Goal: Task Accomplishment & Management: Complete application form

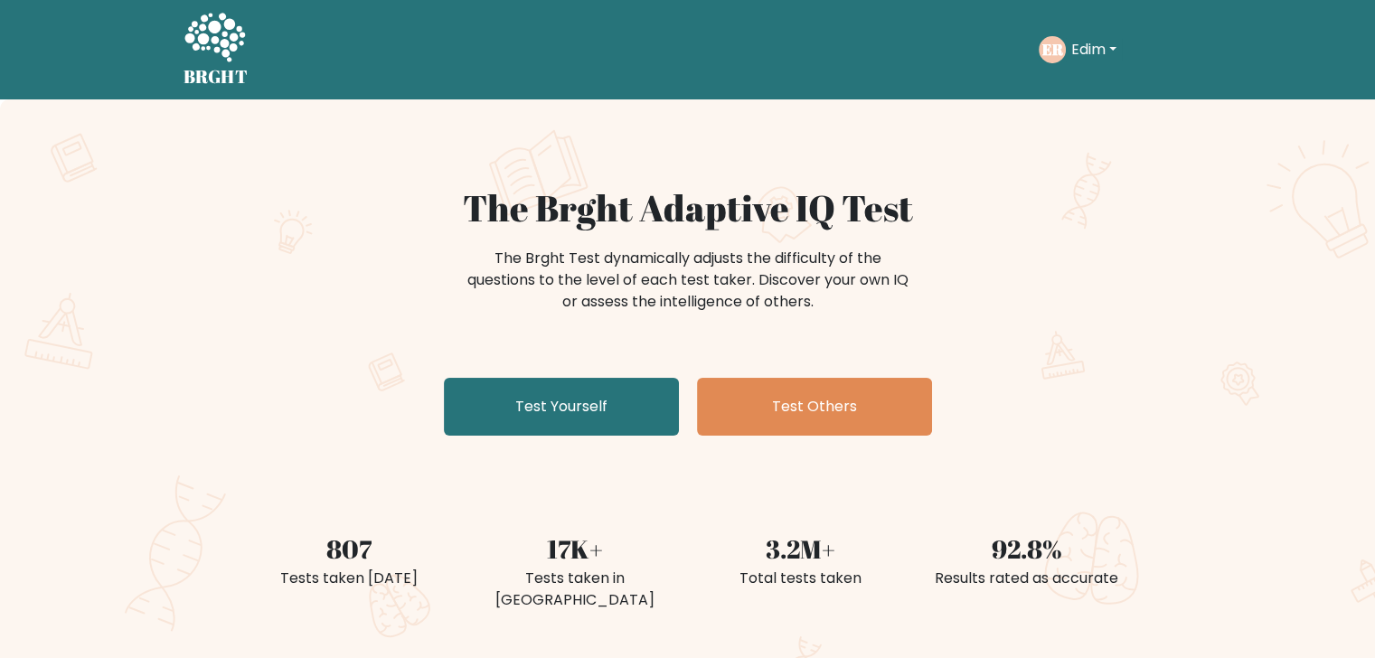
click at [1084, 54] on button "Edim" at bounding box center [1094, 50] width 56 height 24
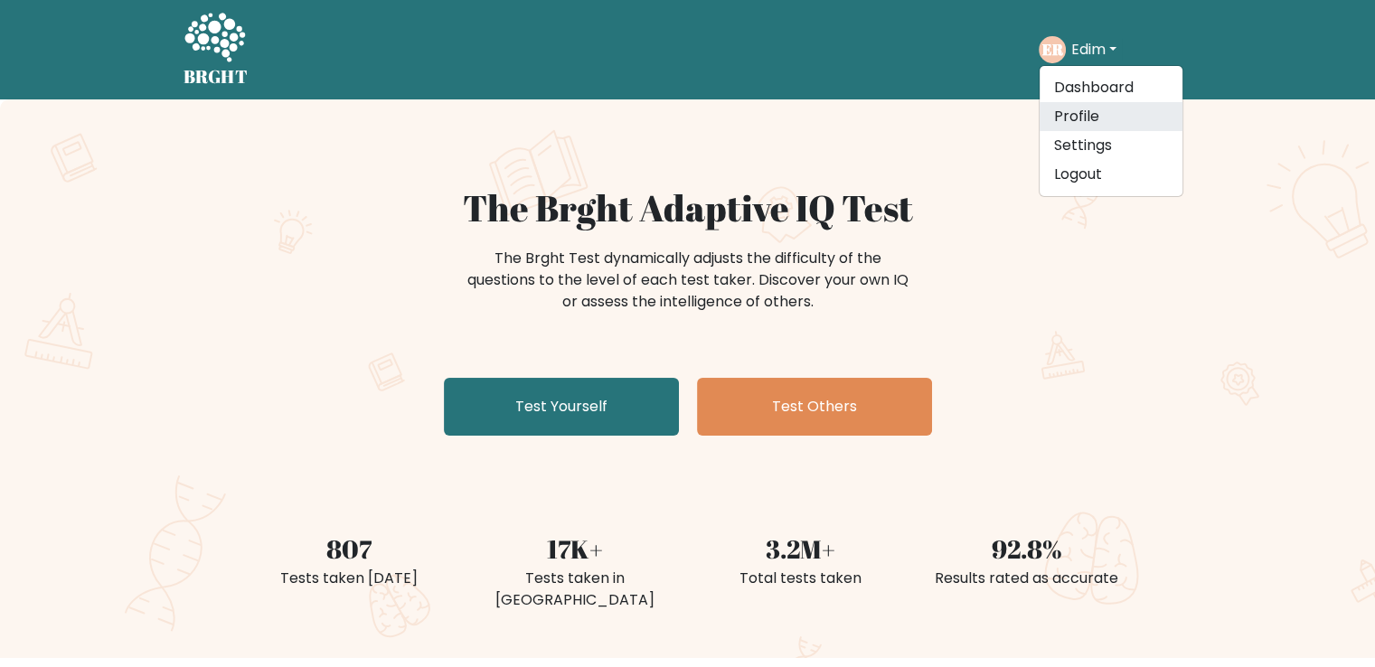
click at [1071, 124] on link "Profile" at bounding box center [1111, 116] width 143 height 29
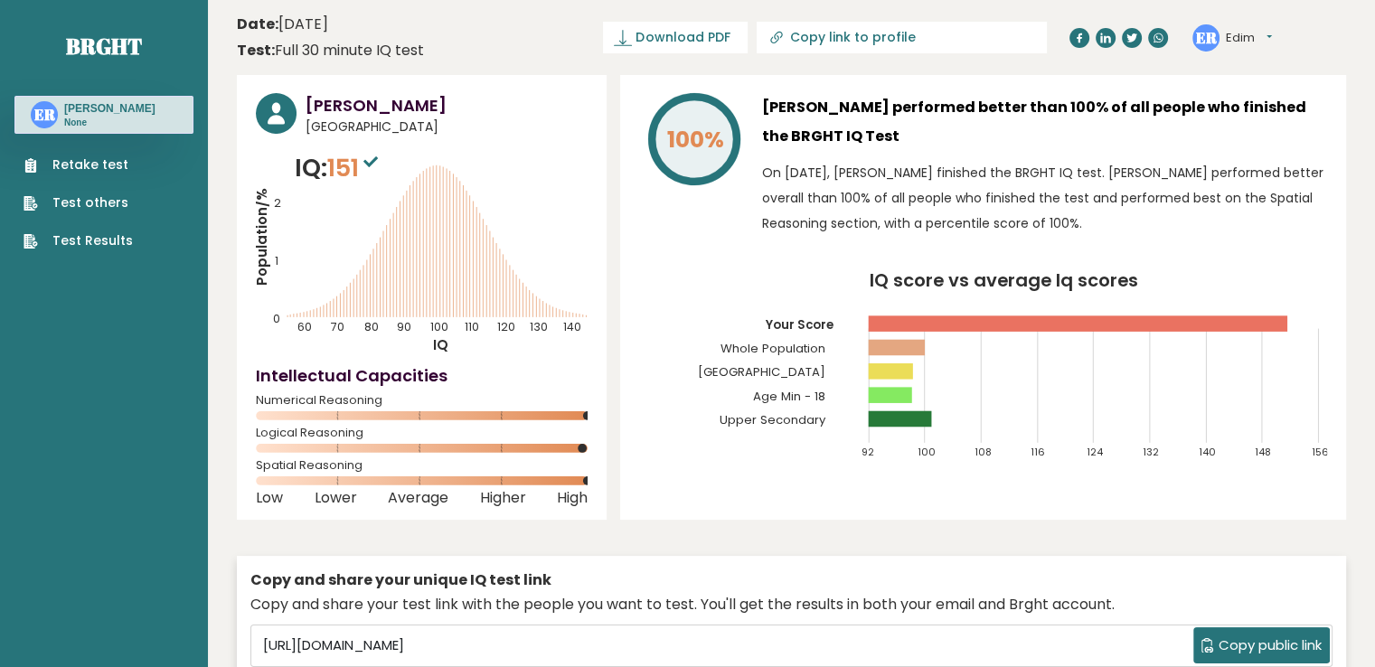
click at [113, 167] on link "Retake test" at bounding box center [78, 165] width 109 height 19
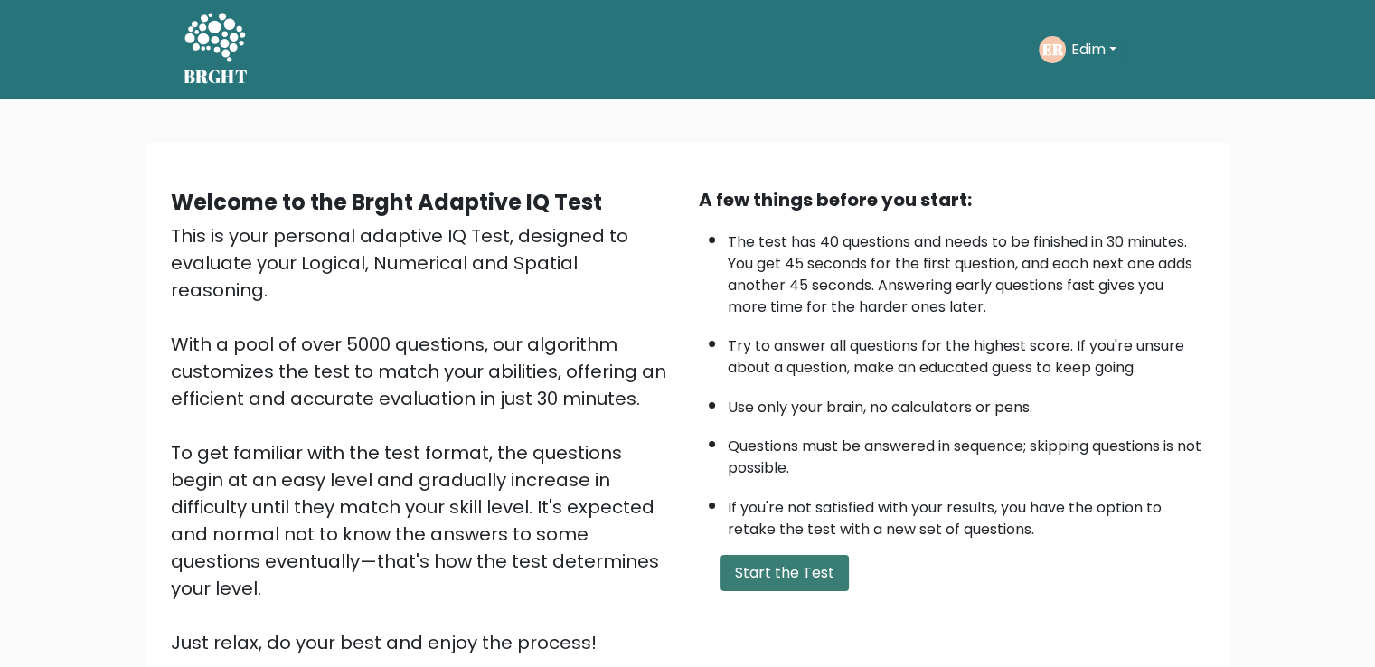
click at [825, 576] on button "Start the Test" at bounding box center [785, 573] width 128 height 36
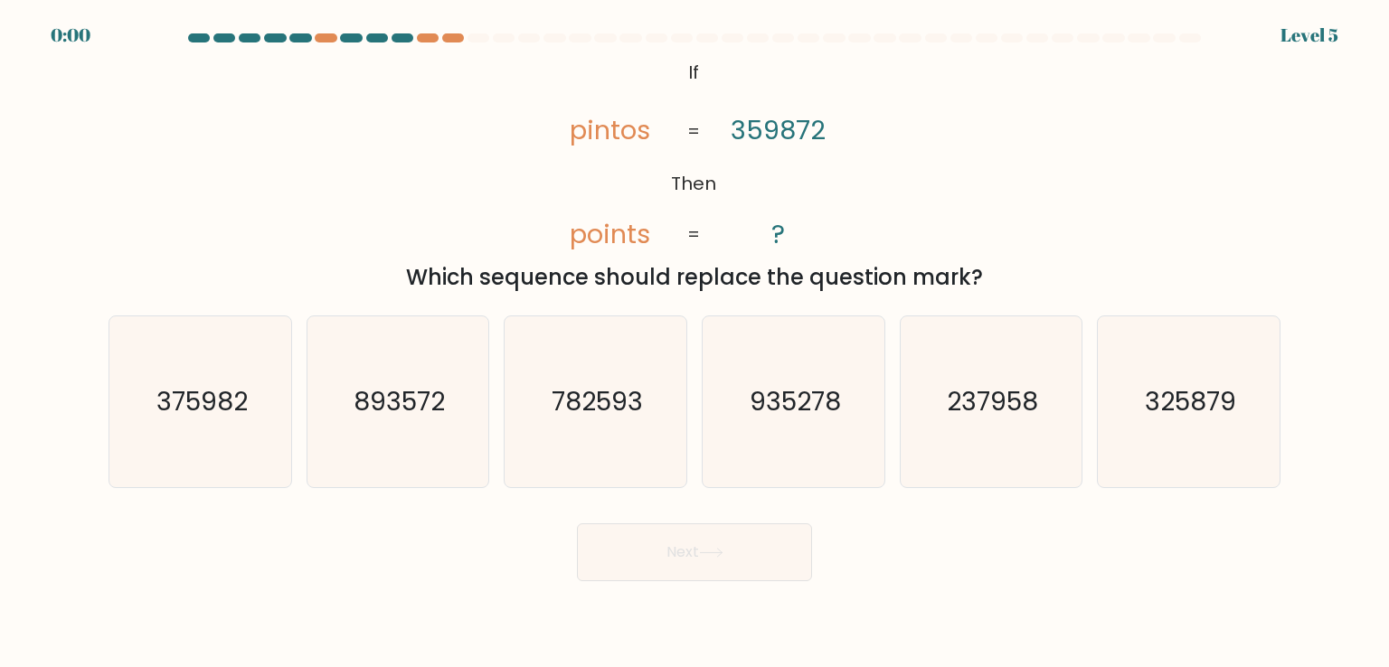
click at [712, 373] on icon "935278" at bounding box center [793, 401] width 170 height 170
click at [695, 343] on input "d. 935278" at bounding box center [694, 338] width 1 height 9
radio input "true"
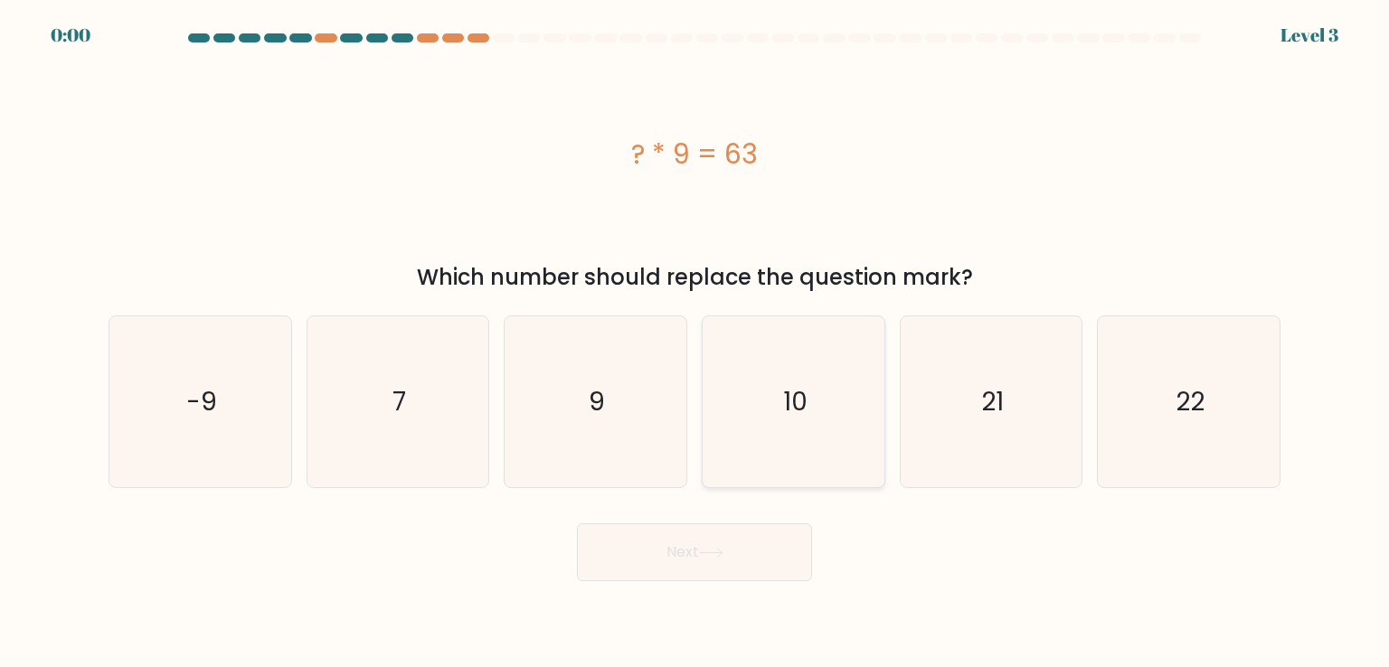
click at [763, 415] on icon "10" at bounding box center [793, 401] width 170 height 170
click at [695, 343] on input "d. 10" at bounding box center [694, 338] width 1 height 9
radio input "true"
click at [703, 514] on div "Next" at bounding box center [694, 545] width 1193 height 71
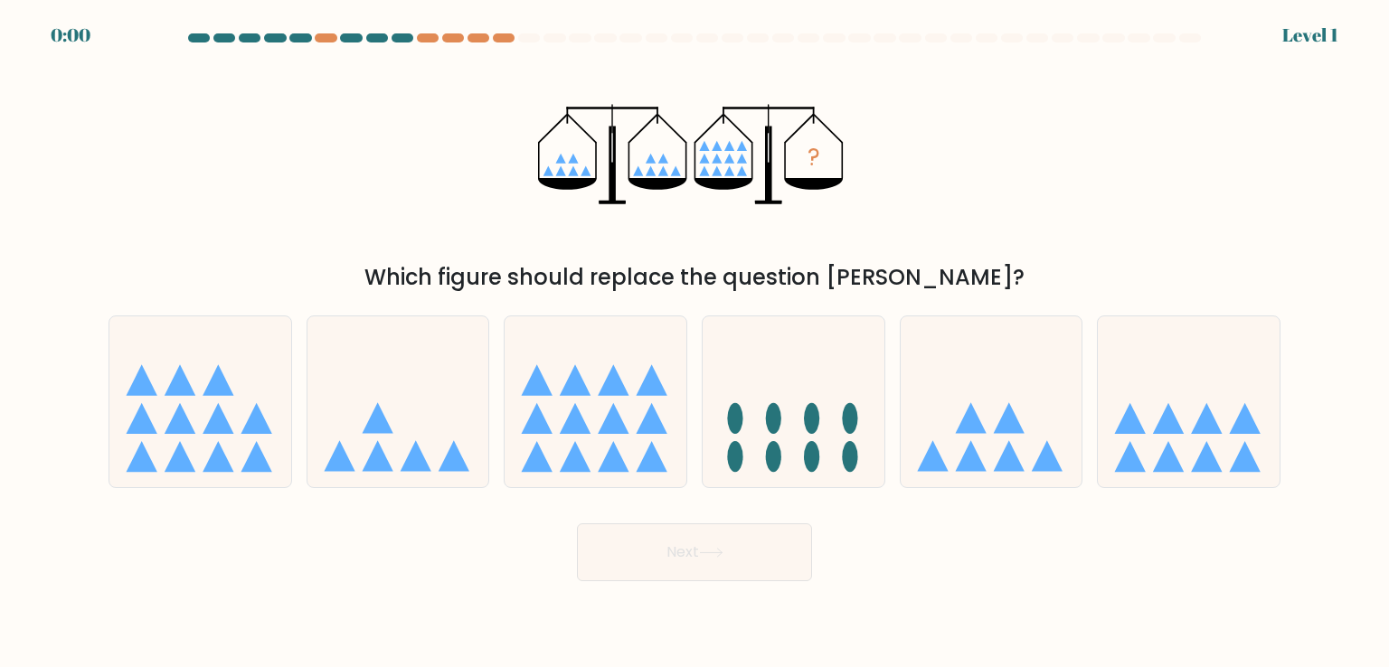
click at [756, 447] on icon at bounding box center [794, 401] width 182 height 150
click at [695, 343] on input "d." at bounding box center [694, 338] width 1 height 9
radio input "true"
click at [697, 565] on button "Next" at bounding box center [694, 552] width 235 height 58
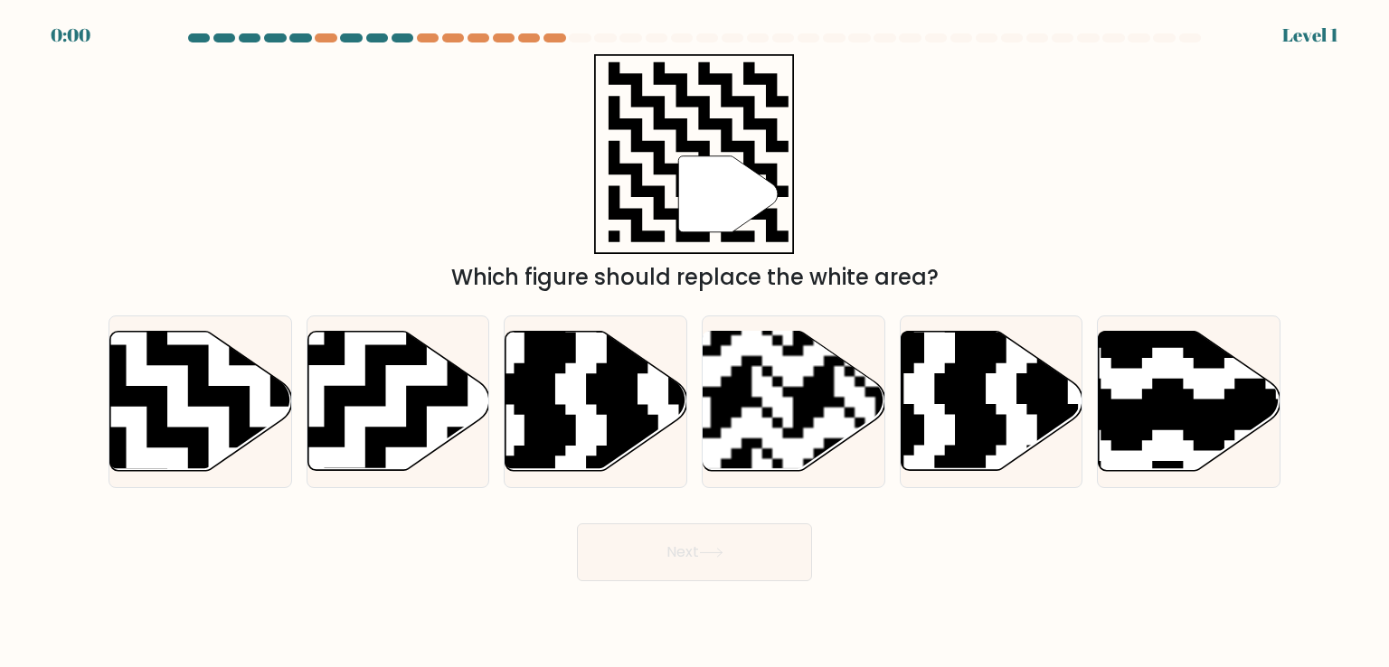
click at [712, 542] on button "Next" at bounding box center [694, 552] width 235 height 58
click at [780, 436] on rect at bounding box center [730, 479] width 329 height 329
click at [695, 343] on input "d." at bounding box center [694, 338] width 1 height 9
radio input "true"
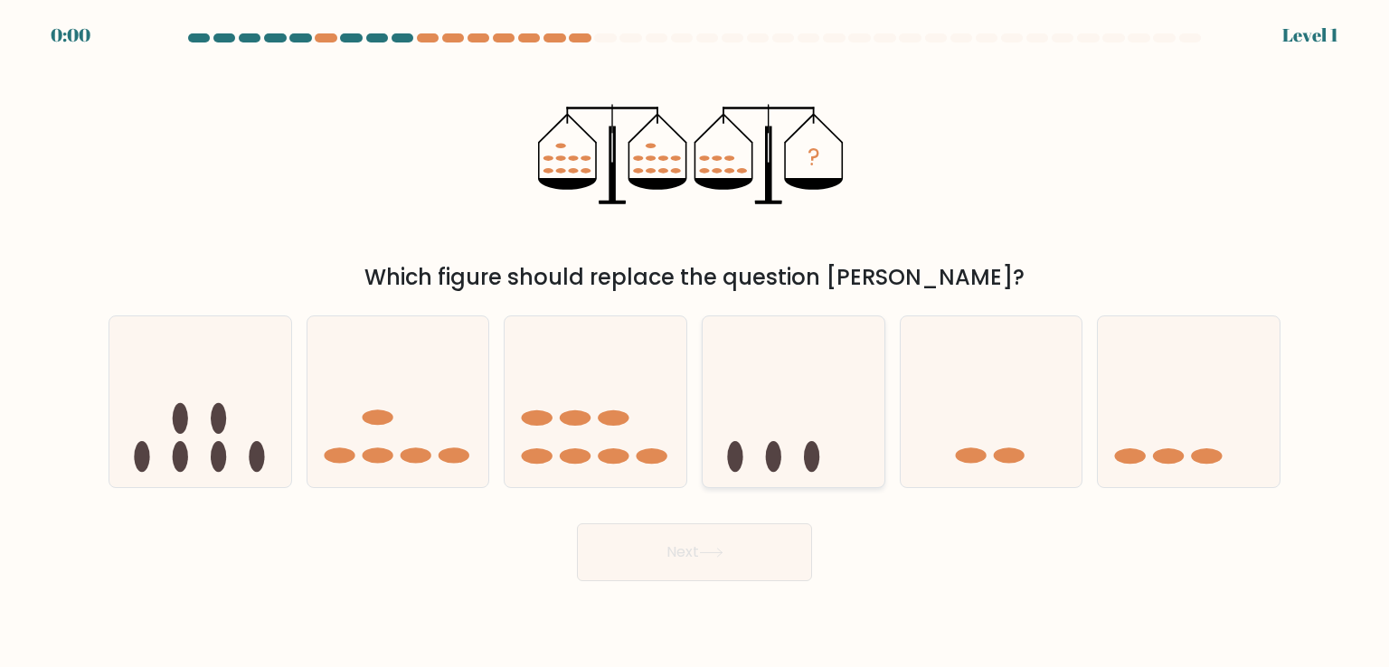
click at [781, 416] on icon at bounding box center [794, 401] width 182 height 150
click at [695, 343] on input "d." at bounding box center [694, 338] width 1 height 9
radio input "true"
click at [706, 563] on button "Next" at bounding box center [694, 552] width 235 height 58
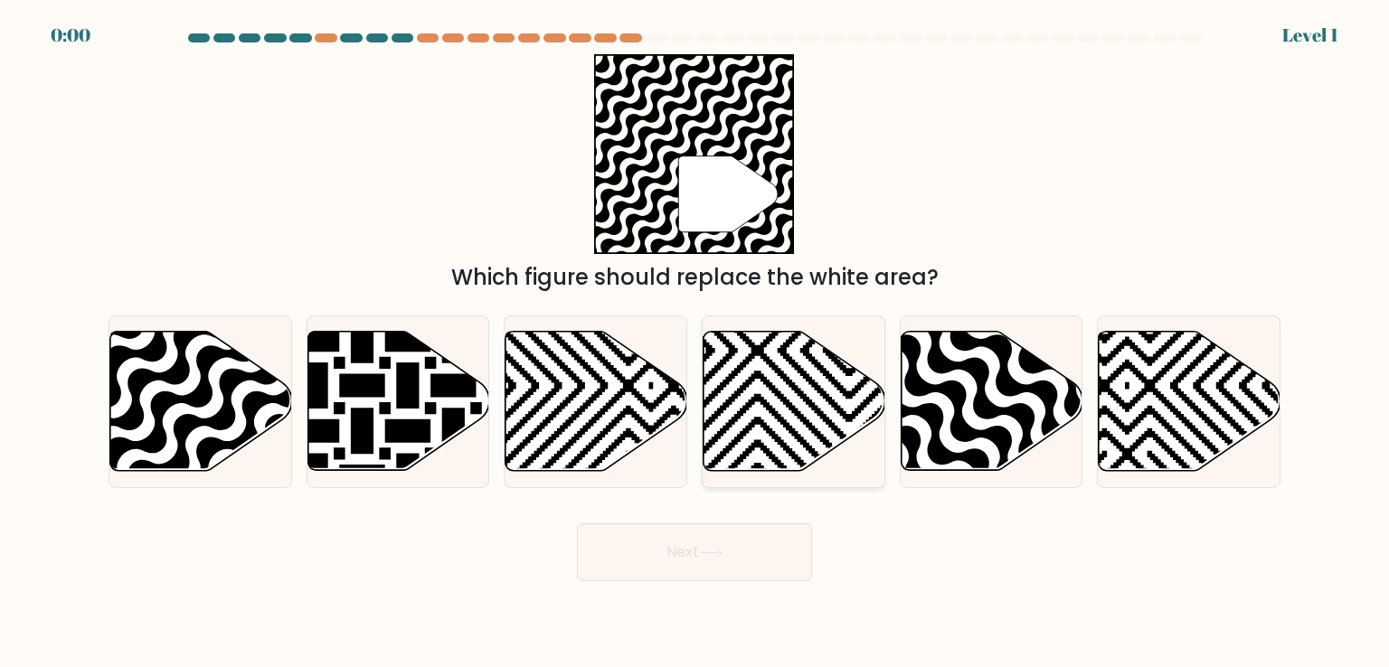
click at [786, 422] on icon at bounding box center [849, 329] width 366 height 366
click at [695, 343] on input "d." at bounding box center [694, 338] width 1 height 9
radio input "true"
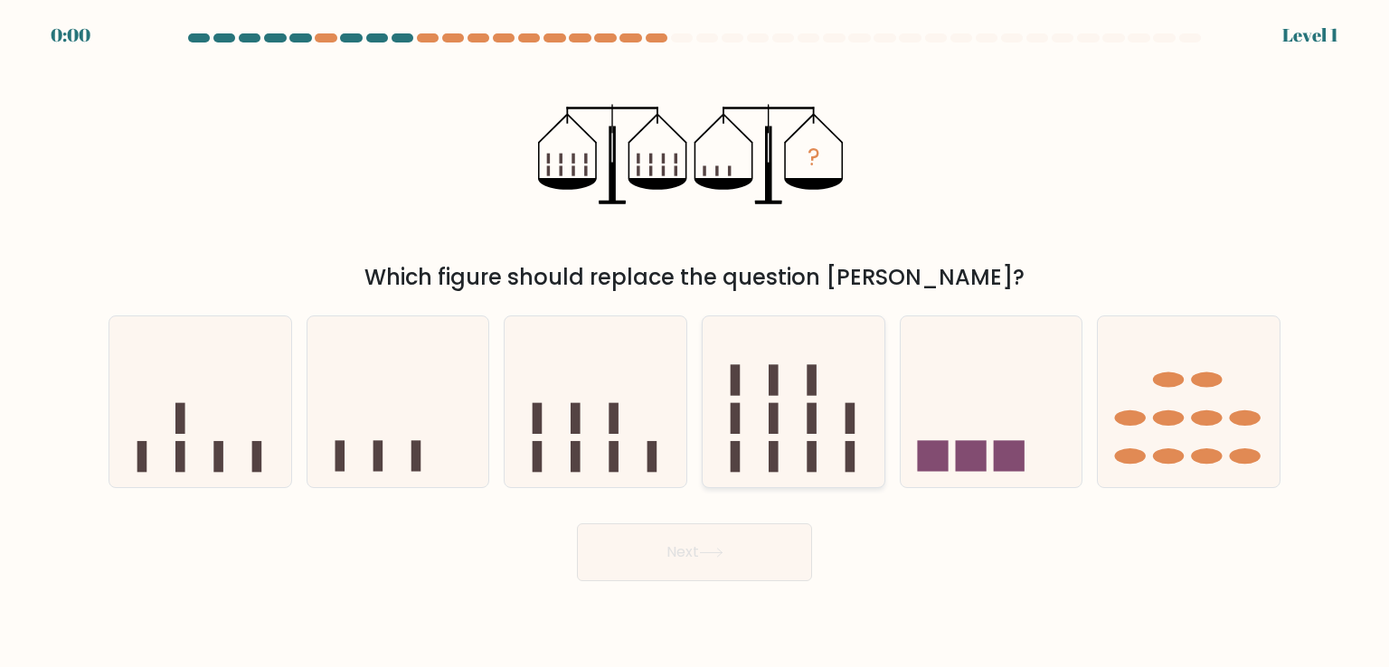
click at [769, 428] on rect at bounding box center [774, 418] width 10 height 31
click at [695, 343] on input "d." at bounding box center [694, 338] width 1 height 9
radio input "true"
click at [712, 531] on button "Next" at bounding box center [694, 552] width 235 height 58
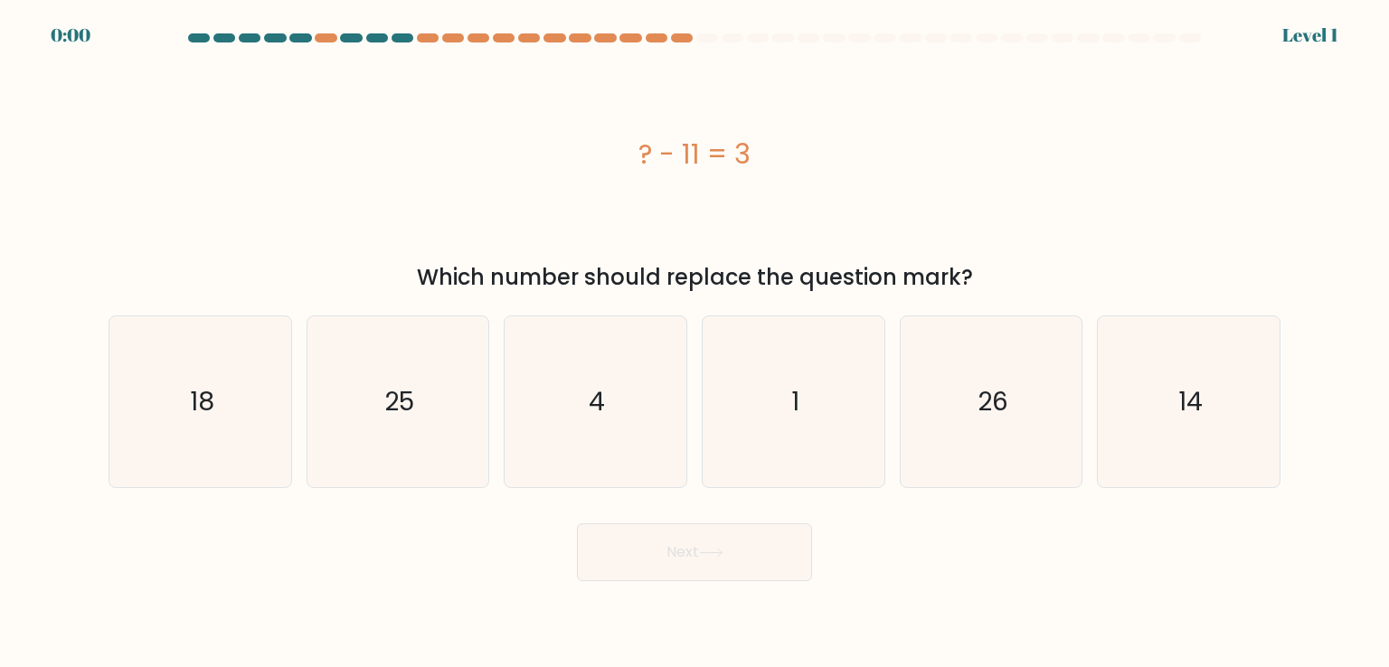
click at [721, 540] on button "Next" at bounding box center [694, 552] width 235 height 58
click at [772, 438] on icon "1" at bounding box center [793, 401] width 170 height 170
click at [695, 343] on input "d. 1" at bounding box center [694, 338] width 1 height 9
radio input "true"
click at [773, 425] on icon "11" at bounding box center [793, 401] width 170 height 170
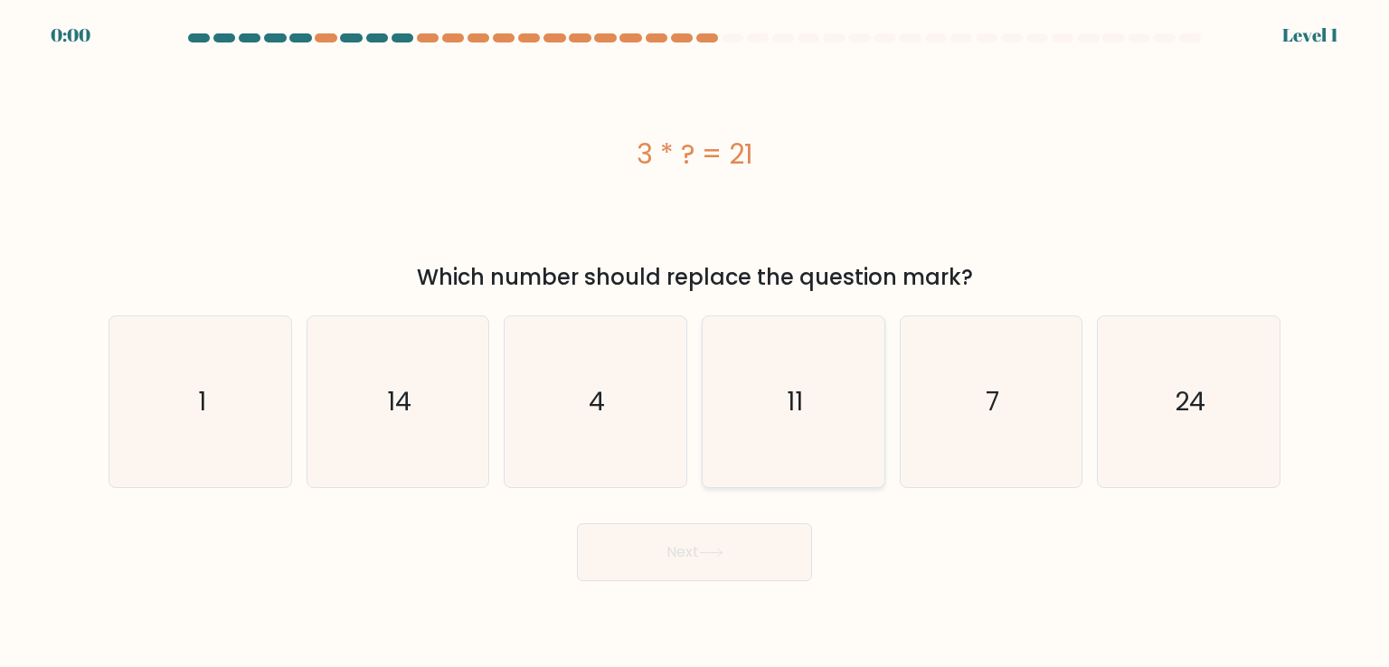
click at [695, 343] on input "d. 11" at bounding box center [694, 338] width 1 height 9
radio input "true"
click at [719, 512] on div "Next" at bounding box center [694, 545] width 1193 height 71
click at [720, 554] on div "Next" at bounding box center [694, 545] width 1193 height 71
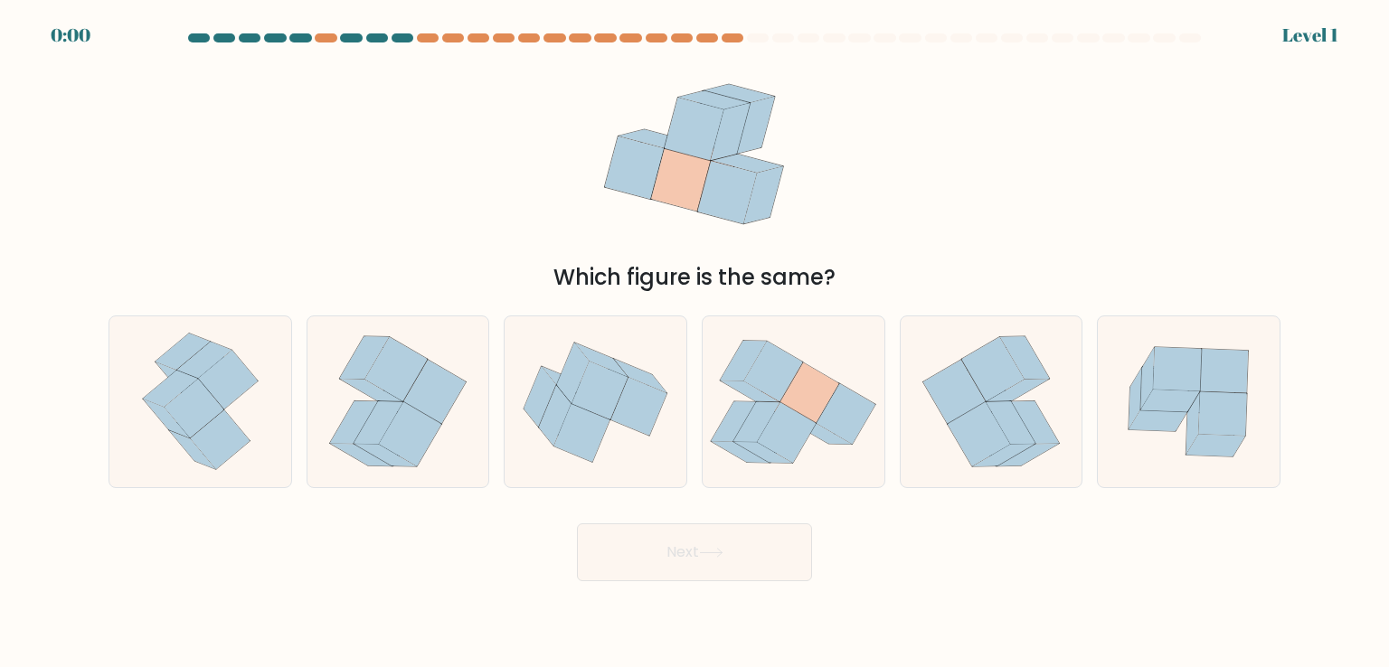
click at [763, 454] on icon at bounding box center [763, 452] width 59 height 21
click at [695, 343] on input "d." at bounding box center [694, 338] width 1 height 9
radio input "true"
click at [716, 536] on button "Next" at bounding box center [694, 552] width 235 height 58
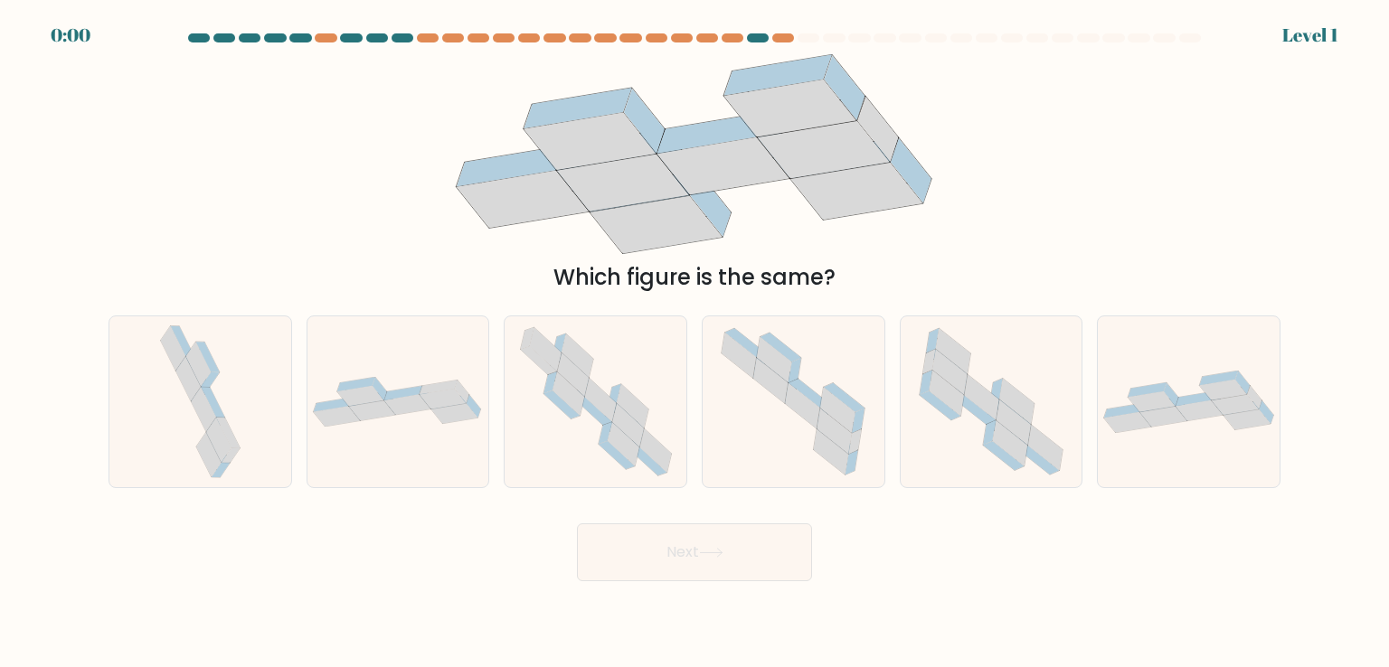
click at [770, 449] on icon at bounding box center [793, 401] width 170 height 170
click at [695, 343] on input "d." at bounding box center [694, 338] width 1 height 9
radio input "true"
click at [713, 558] on button "Next" at bounding box center [694, 552] width 235 height 58
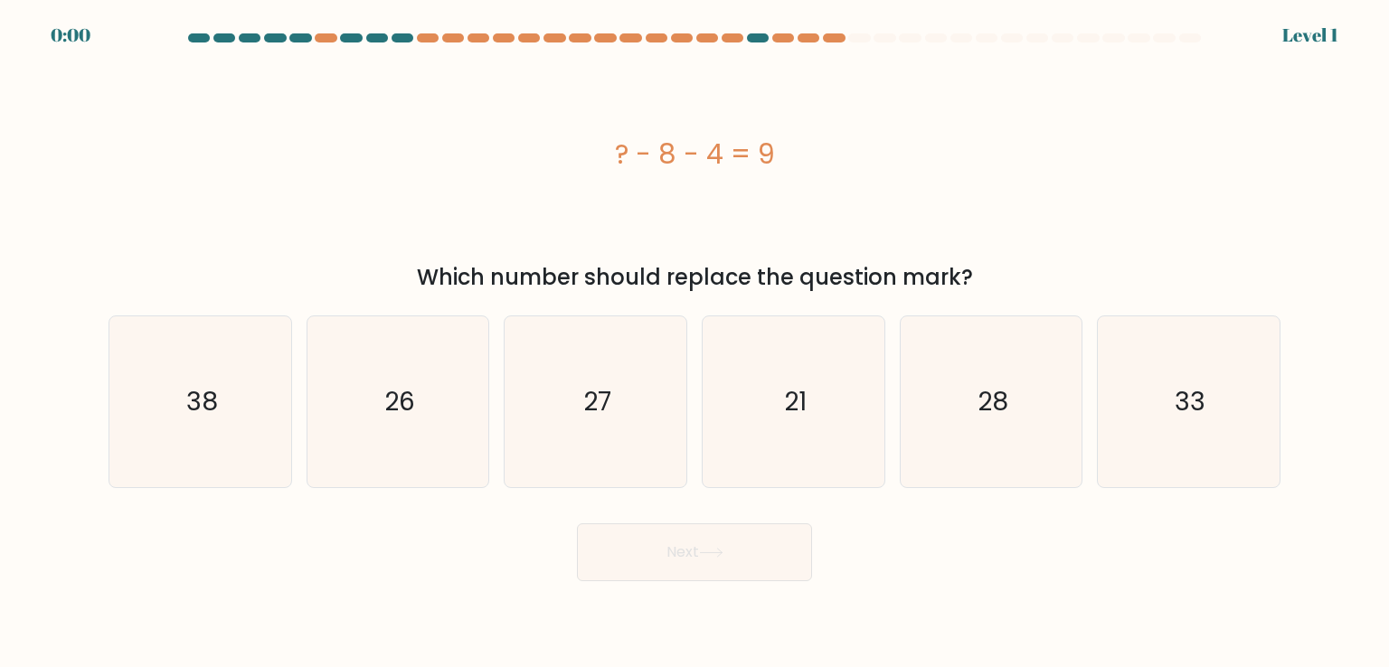
click at [774, 431] on icon "21" at bounding box center [793, 401] width 170 height 170
click at [695, 343] on input "d. 21" at bounding box center [694, 338] width 1 height 9
radio input "true"
click at [716, 542] on button "Next" at bounding box center [694, 552] width 235 height 58
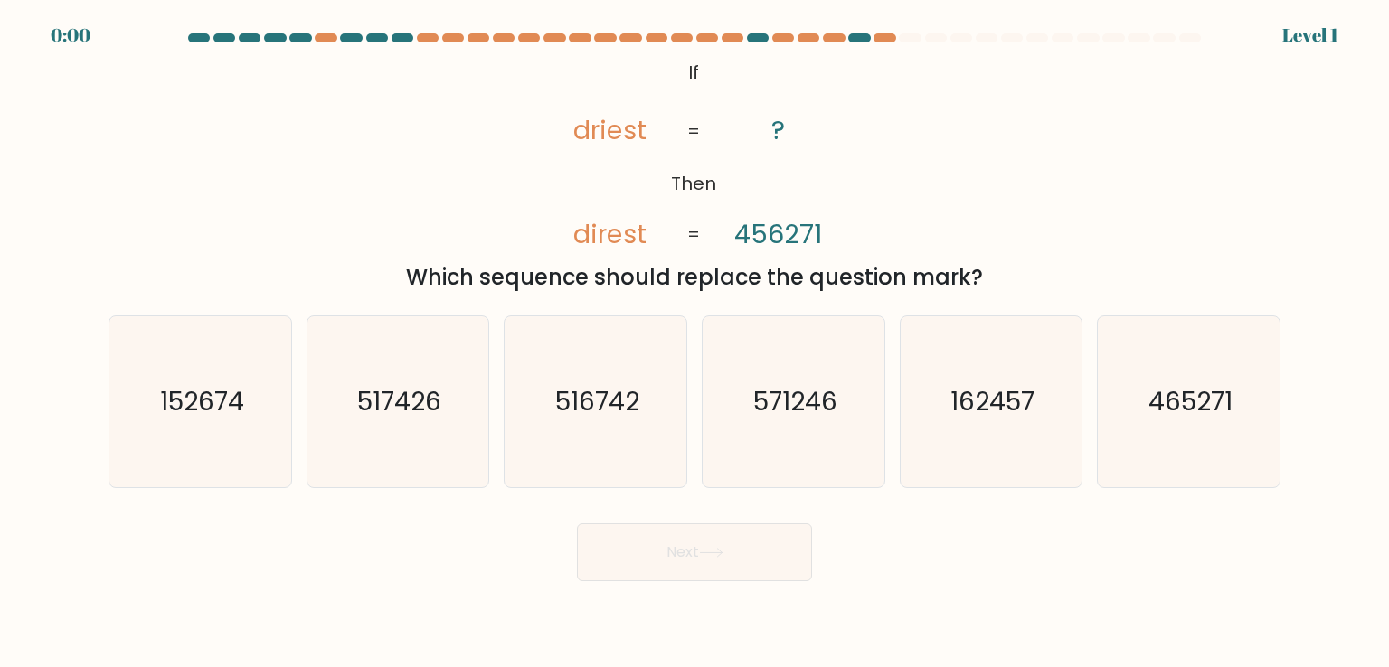
click at [778, 421] on icon "571246" at bounding box center [793, 401] width 170 height 170
click at [695, 343] on input "d. 571246" at bounding box center [694, 338] width 1 height 9
radio input "true"
click at [716, 543] on div "Next" at bounding box center [694, 545] width 1193 height 71
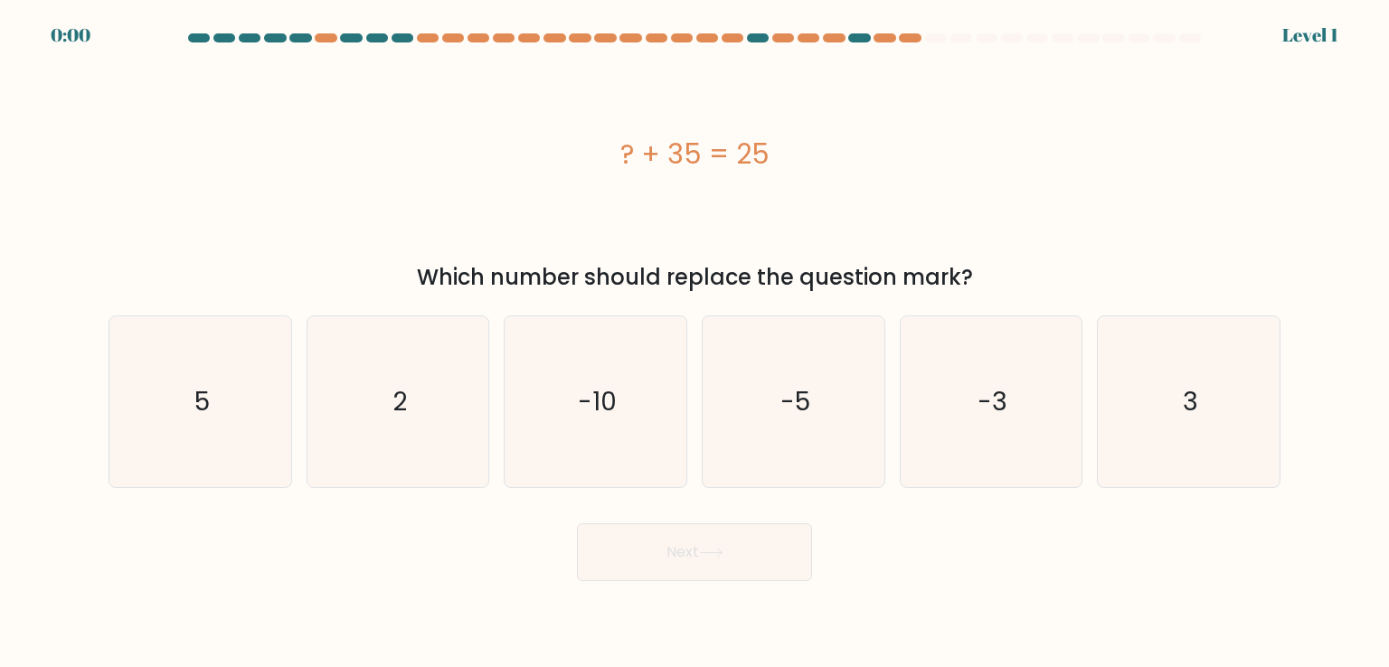
click at [769, 436] on icon "-5" at bounding box center [793, 401] width 170 height 170
click at [695, 343] on input "d. -5" at bounding box center [694, 338] width 1 height 9
radio input "true"
click at [721, 555] on div "Next" at bounding box center [694, 545] width 1193 height 71
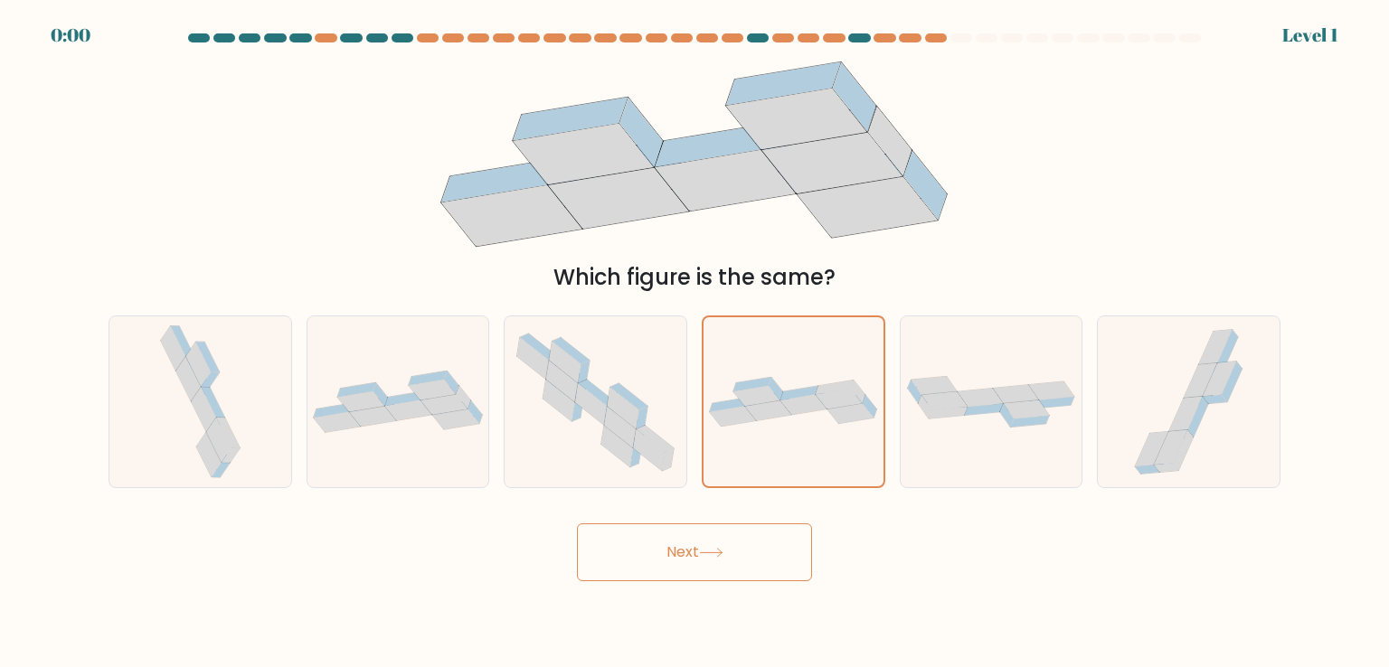
click at [723, 536] on div "Next" at bounding box center [694, 545] width 1193 height 71
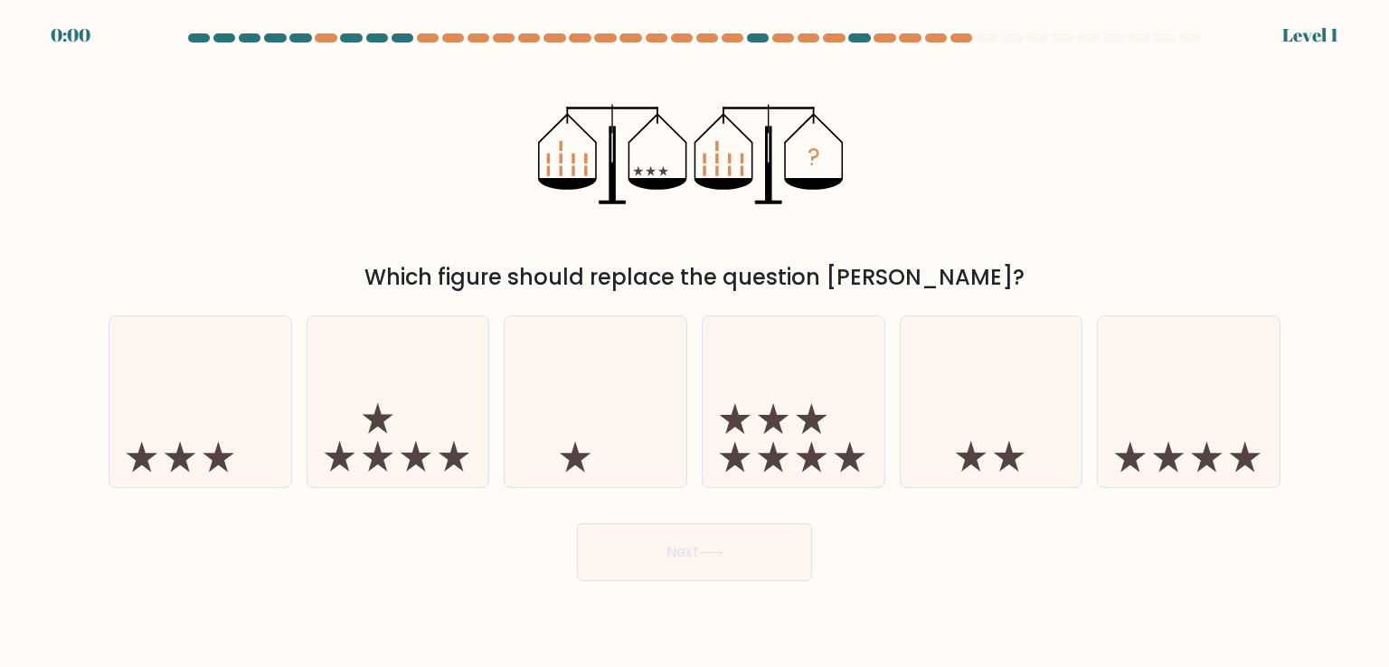
click at [788, 398] on icon at bounding box center [794, 401] width 182 height 150
click at [695, 343] on input "d." at bounding box center [694, 338] width 1 height 9
radio input "true"
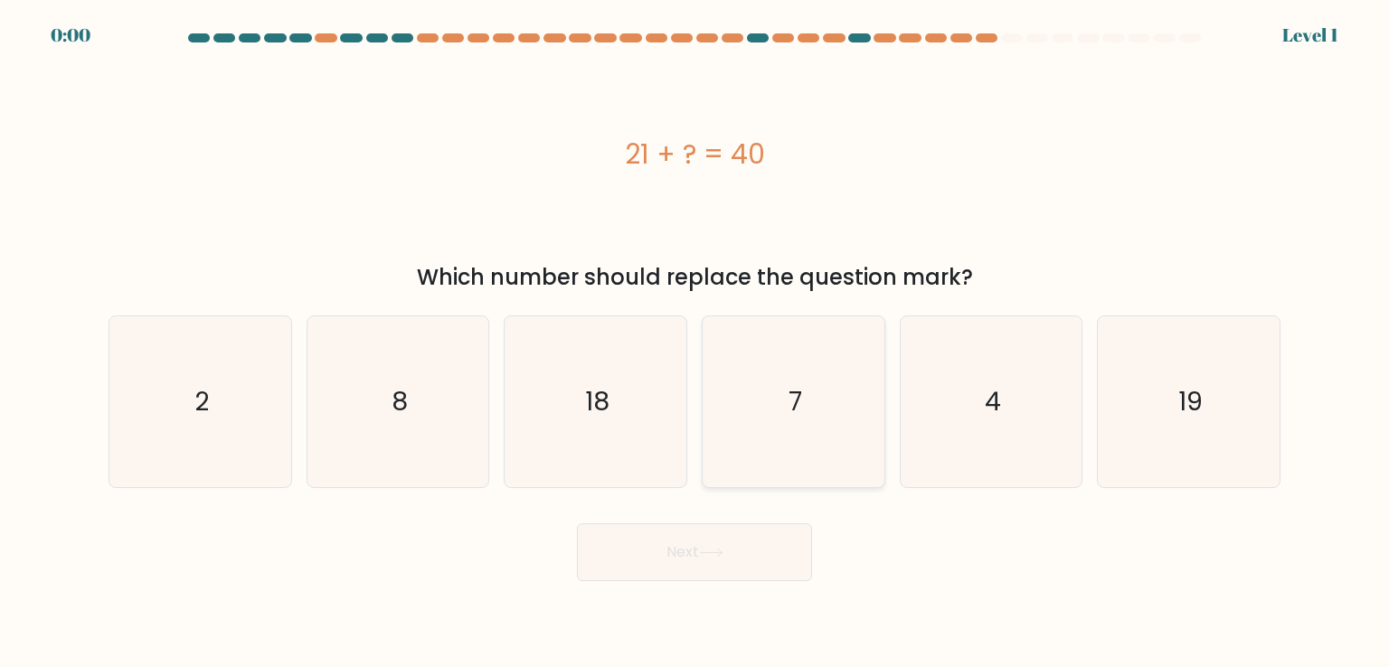
click at [763, 420] on icon "7" at bounding box center [793, 401] width 170 height 170
click at [695, 343] on input "d. 7" at bounding box center [694, 338] width 1 height 9
radio input "true"
click at [700, 524] on div "Next" at bounding box center [694, 545] width 1193 height 71
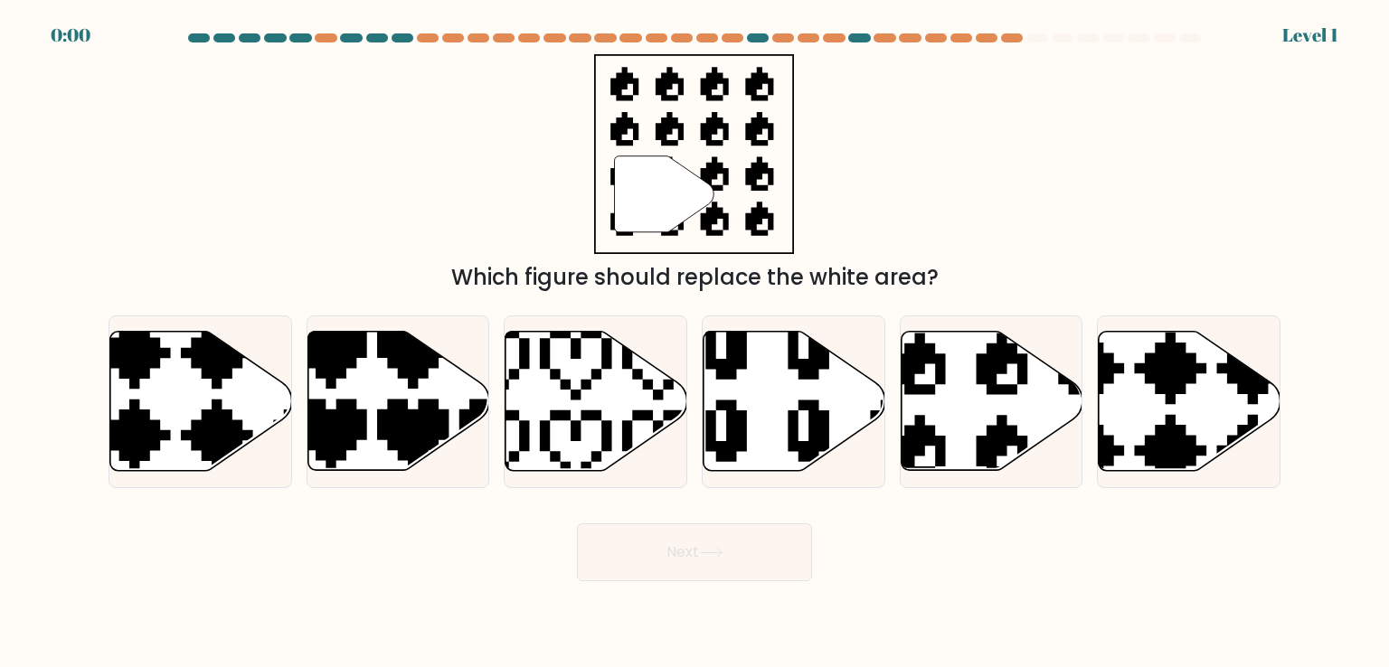
click at [770, 424] on icon at bounding box center [794, 401] width 182 height 139
click at [695, 343] on input "d." at bounding box center [694, 338] width 1 height 9
radio input "true"
click at [708, 544] on button "Next" at bounding box center [694, 552] width 235 height 58
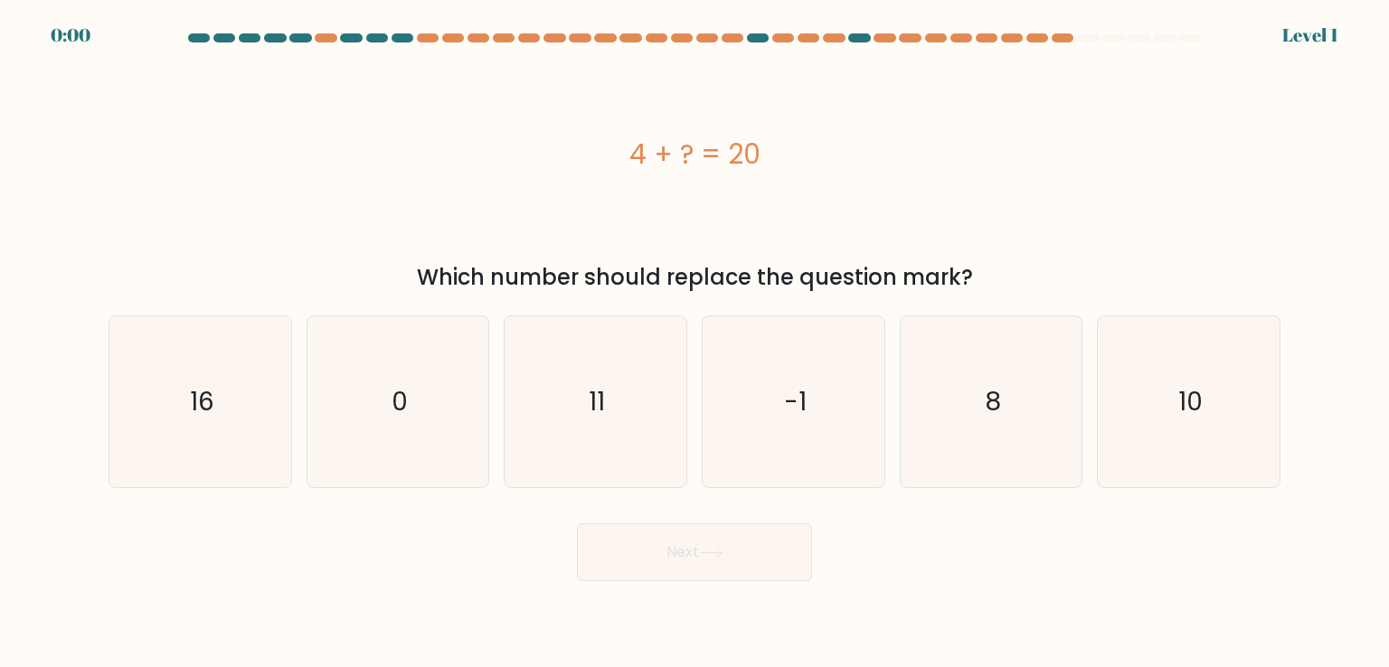
click at [688, 551] on button "Next" at bounding box center [694, 552] width 235 height 58
click at [749, 448] on icon "-1" at bounding box center [793, 401] width 170 height 170
click at [695, 343] on input "d. -1" at bounding box center [694, 338] width 1 height 9
radio input "true"
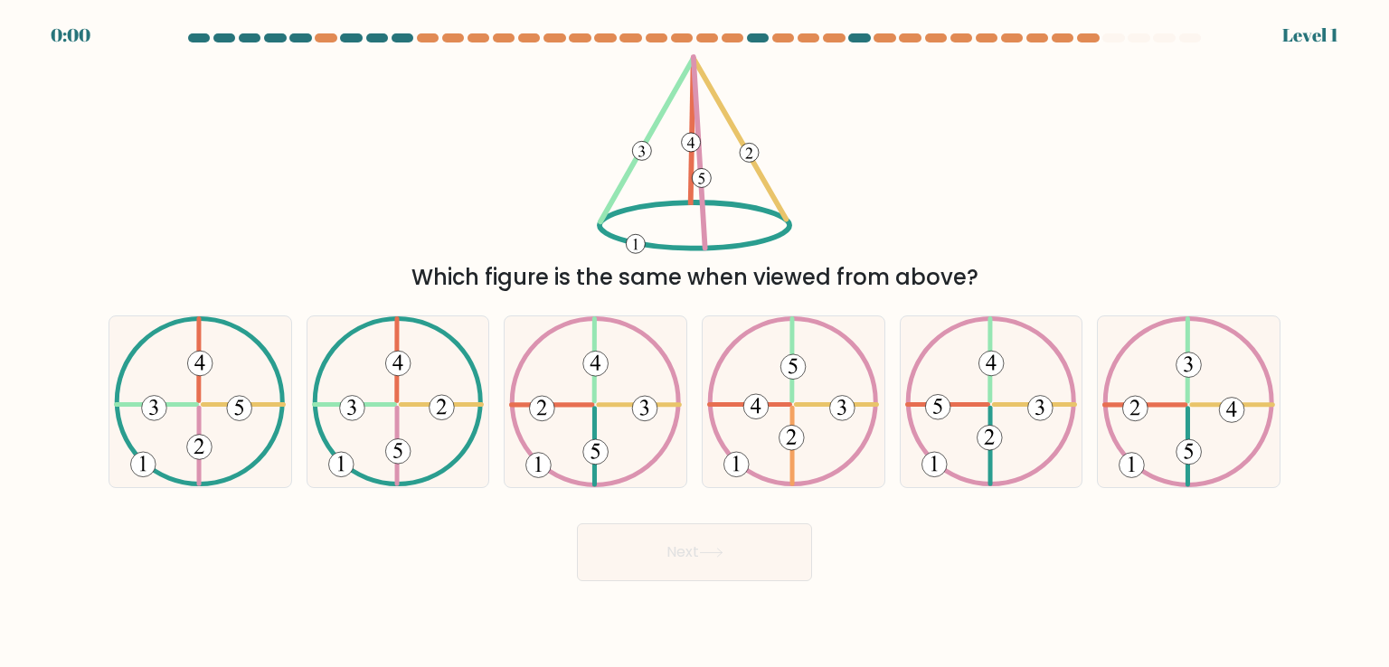
click at [688, 554] on button "Next" at bounding box center [694, 552] width 235 height 58
click at [759, 457] on icon at bounding box center [793, 401] width 172 height 170
click at [695, 343] on input "d." at bounding box center [694, 338] width 1 height 9
radio input "true"
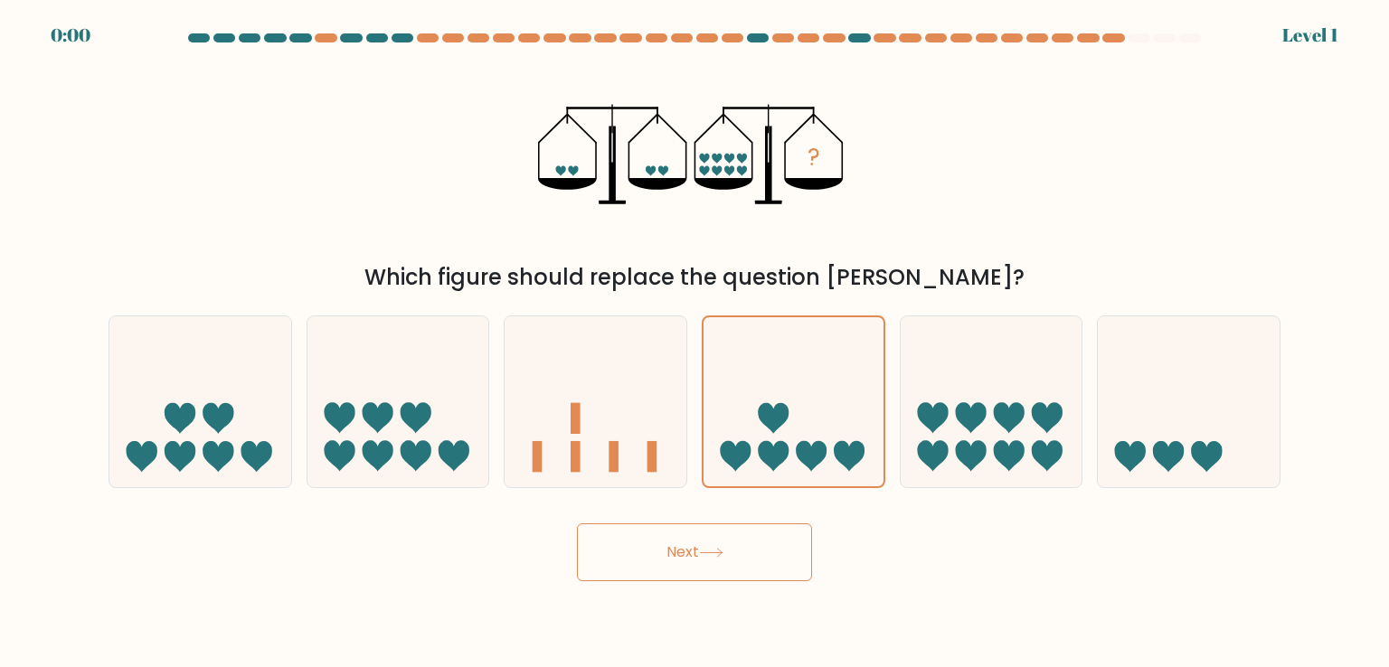
click at [710, 537] on button "Next" at bounding box center [694, 552] width 235 height 58
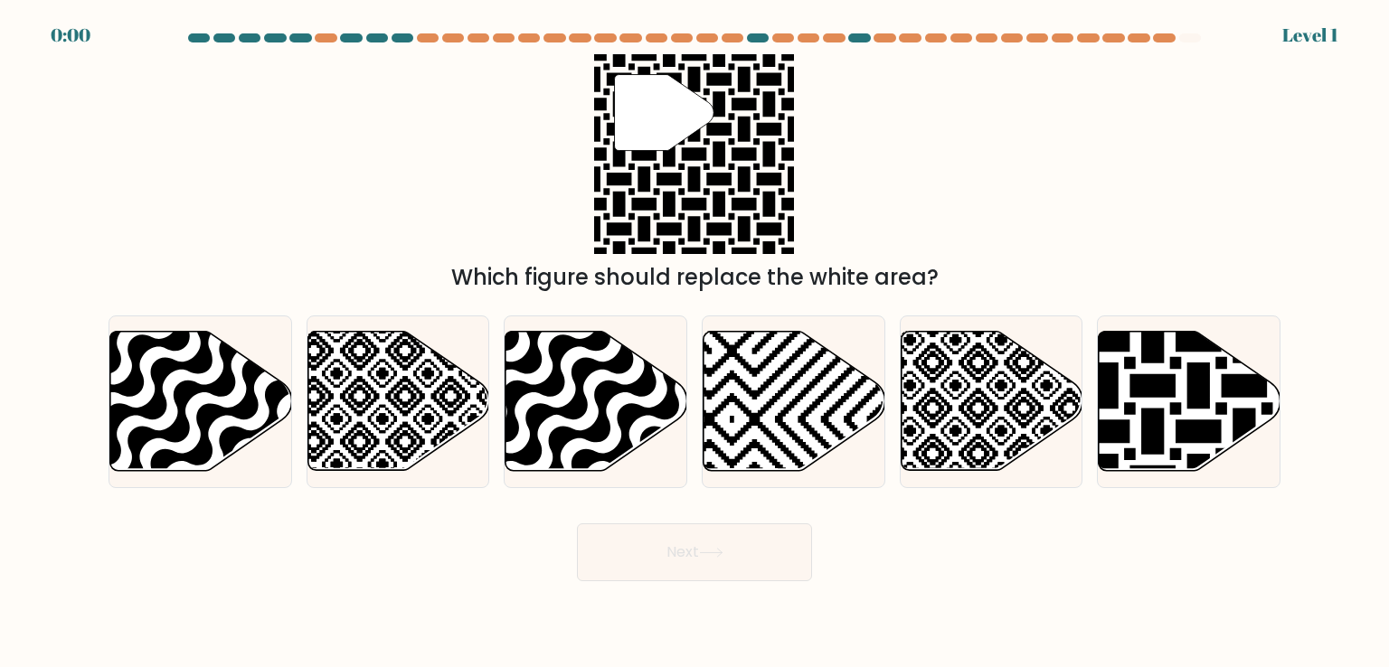
click at [785, 410] on icon at bounding box center [732, 329] width 366 height 366
click at [695, 343] on input "d." at bounding box center [694, 338] width 1 height 9
radio input "true"
drag, startPoint x: 697, startPoint y: 553, endPoint x: 712, endPoint y: 529, distance: 28.4
click at [697, 553] on div "Next" at bounding box center [694, 545] width 1193 height 71
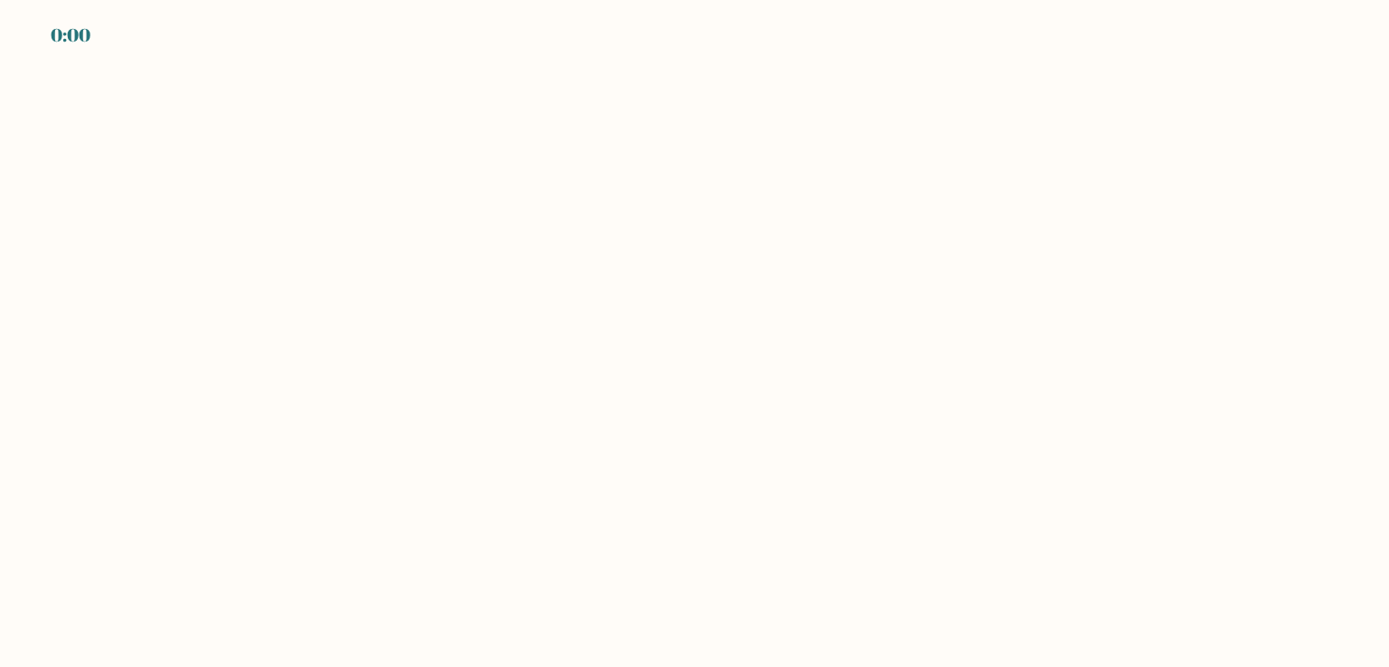
click at [778, 428] on body "0:00" at bounding box center [694, 333] width 1389 height 667
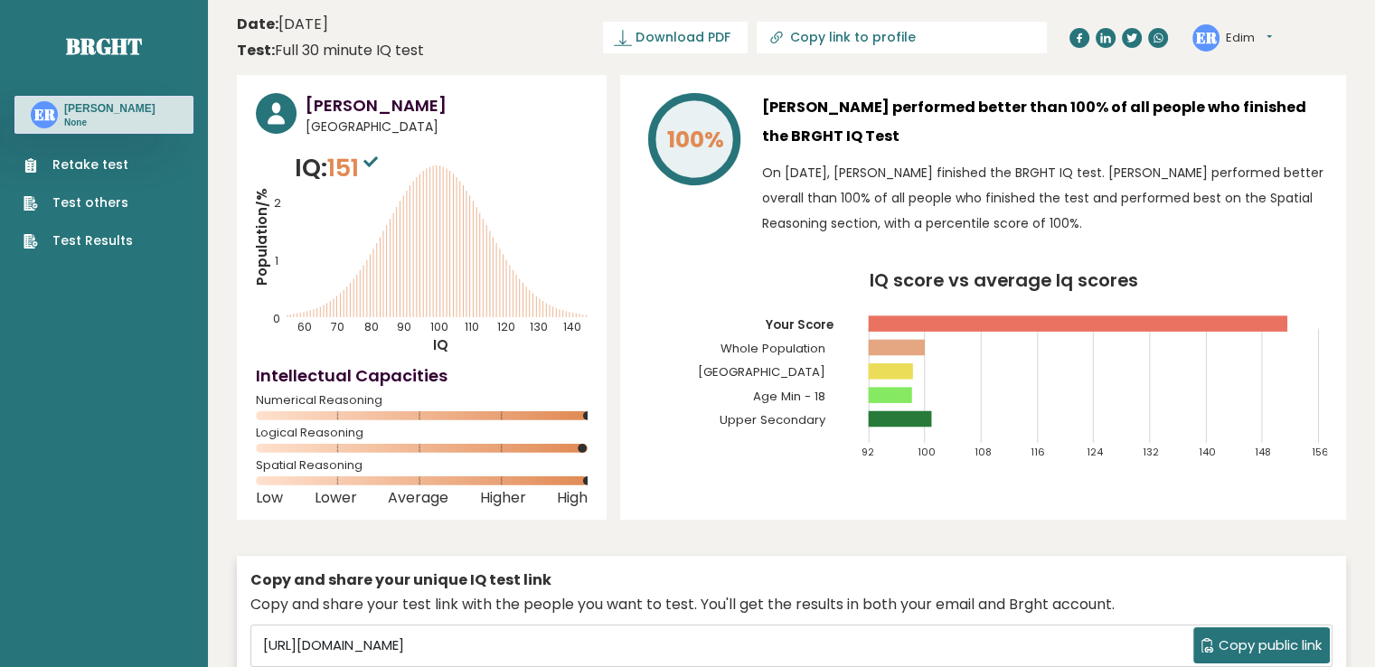
click at [113, 157] on link "Retake test" at bounding box center [78, 165] width 109 height 19
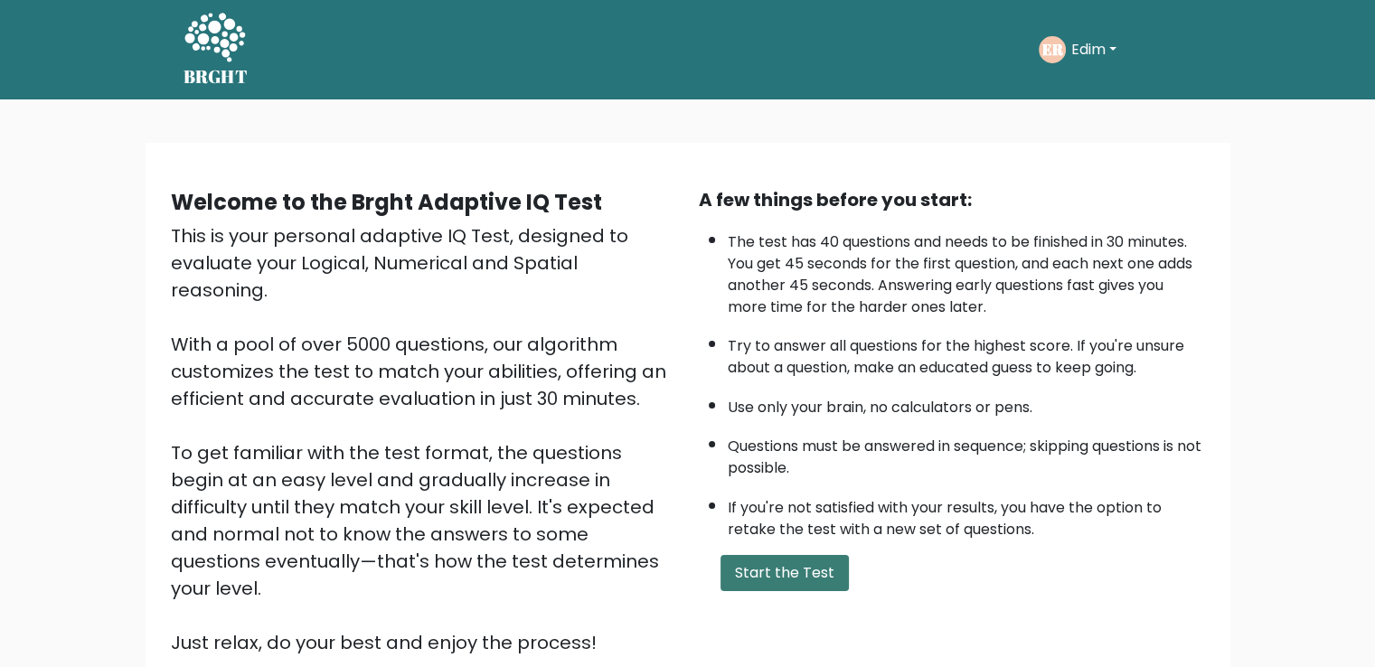
click at [759, 571] on button "Start the Test" at bounding box center [785, 573] width 128 height 36
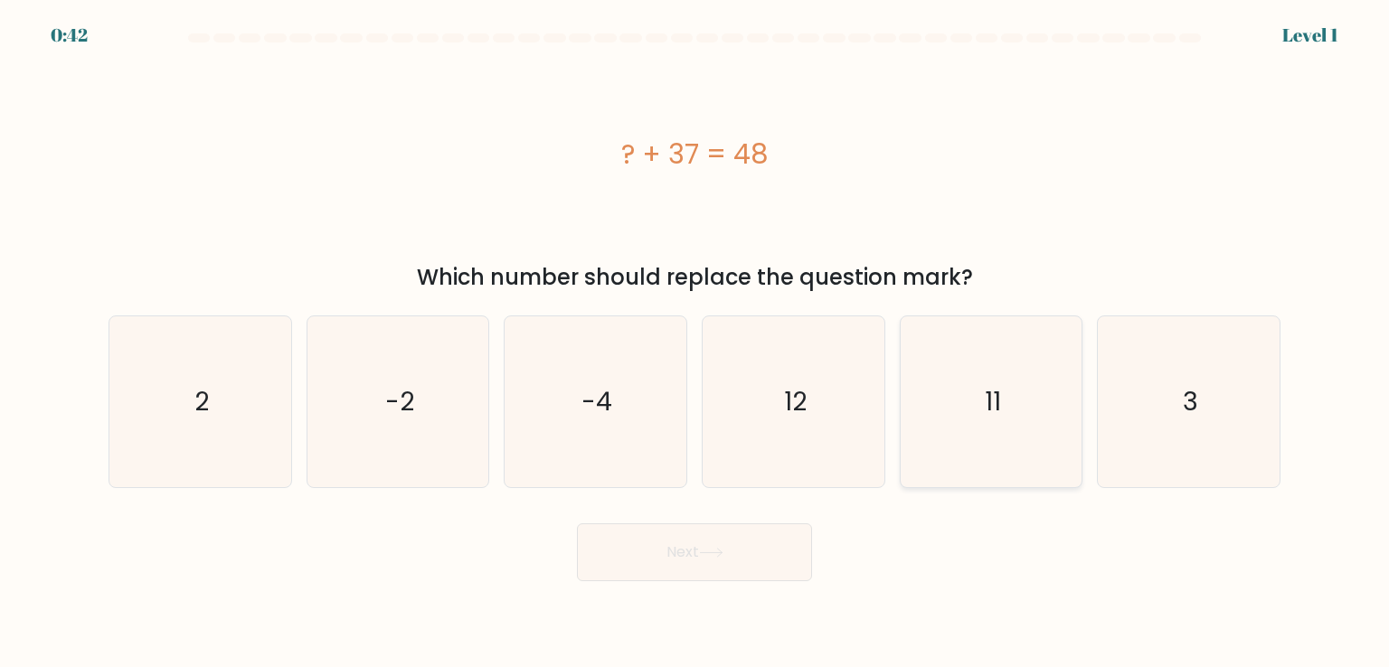
click at [989, 402] on text "11" at bounding box center [993, 401] width 16 height 36
click at [695, 343] on input "e. 11" at bounding box center [694, 338] width 1 height 9
radio input "true"
click at [710, 538] on button "Next" at bounding box center [694, 552] width 235 height 58
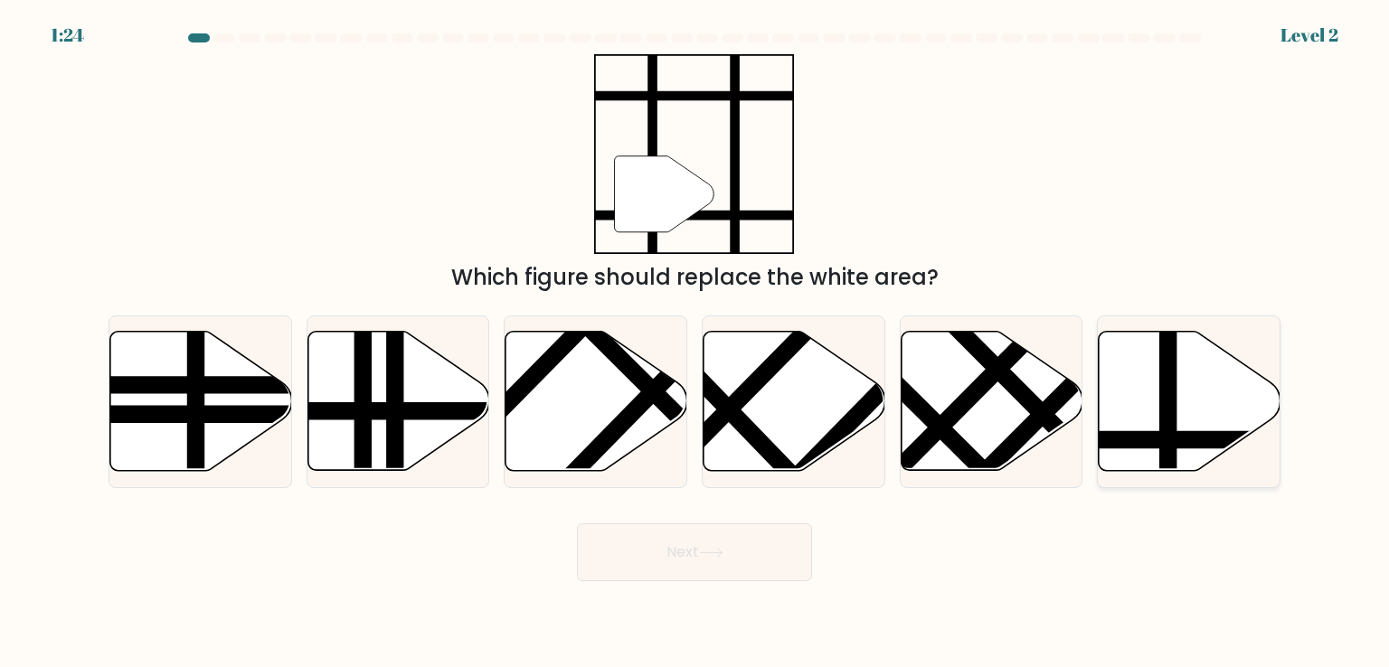
click at [1139, 365] on icon at bounding box center [1190, 401] width 182 height 139
click at [695, 343] on input "f." at bounding box center [694, 338] width 1 height 9
radio input "true"
click at [753, 557] on button "Next" at bounding box center [694, 552] width 235 height 58
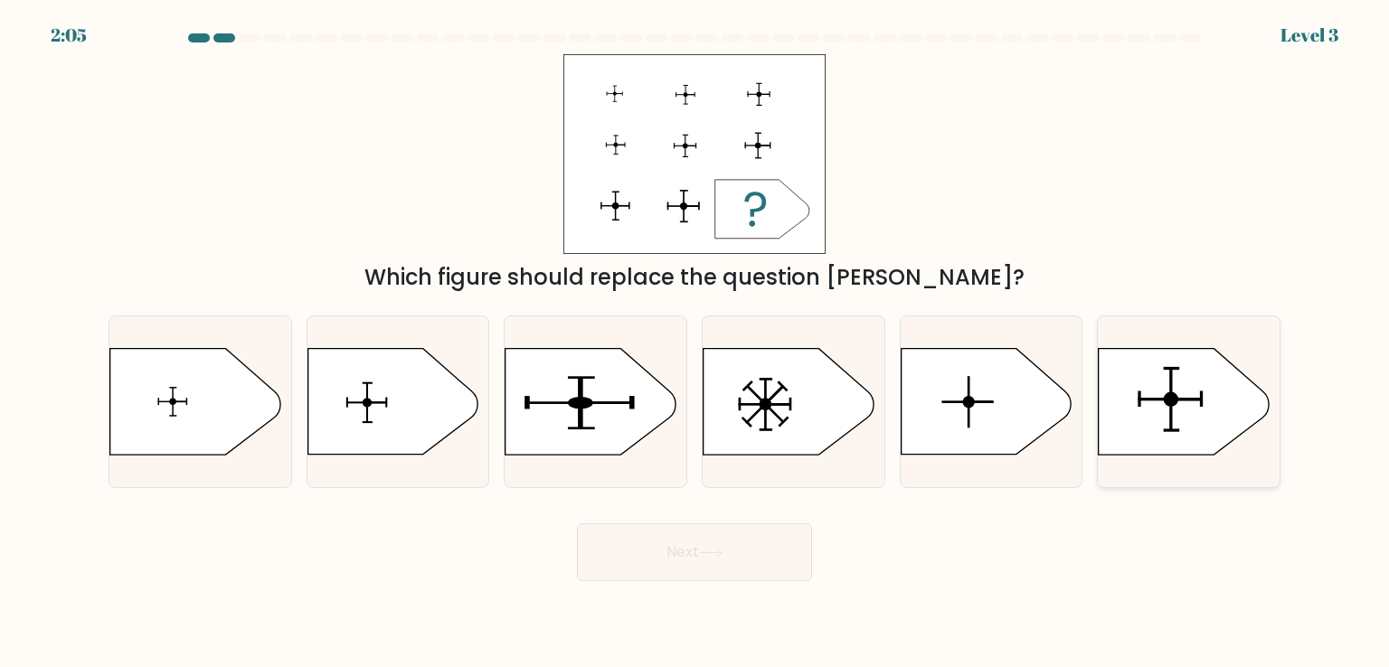
click at [1147, 410] on icon at bounding box center [1184, 402] width 170 height 106
click at [695, 343] on input "f." at bounding box center [694, 338] width 1 height 9
radio input "true"
click at [611, 424] on icon at bounding box center [590, 402] width 170 height 106
click at [694, 343] on input "c." at bounding box center [694, 338] width 1 height 9
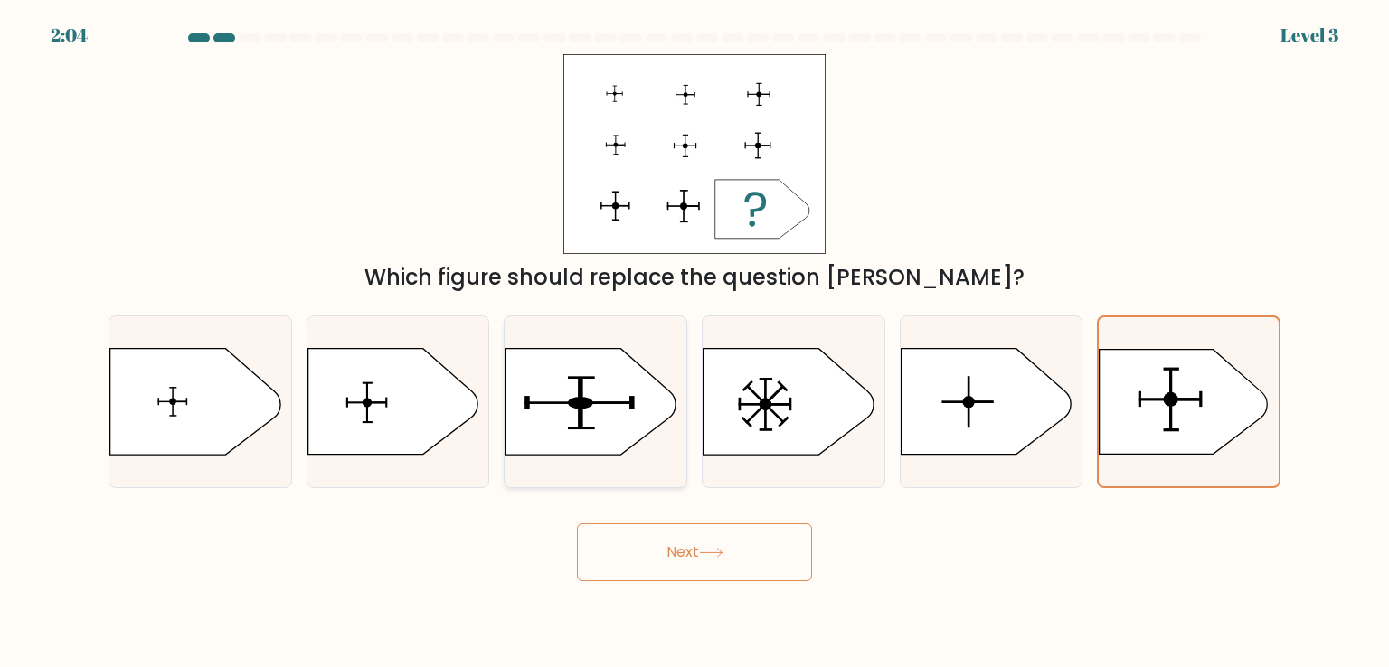
radio input "true"
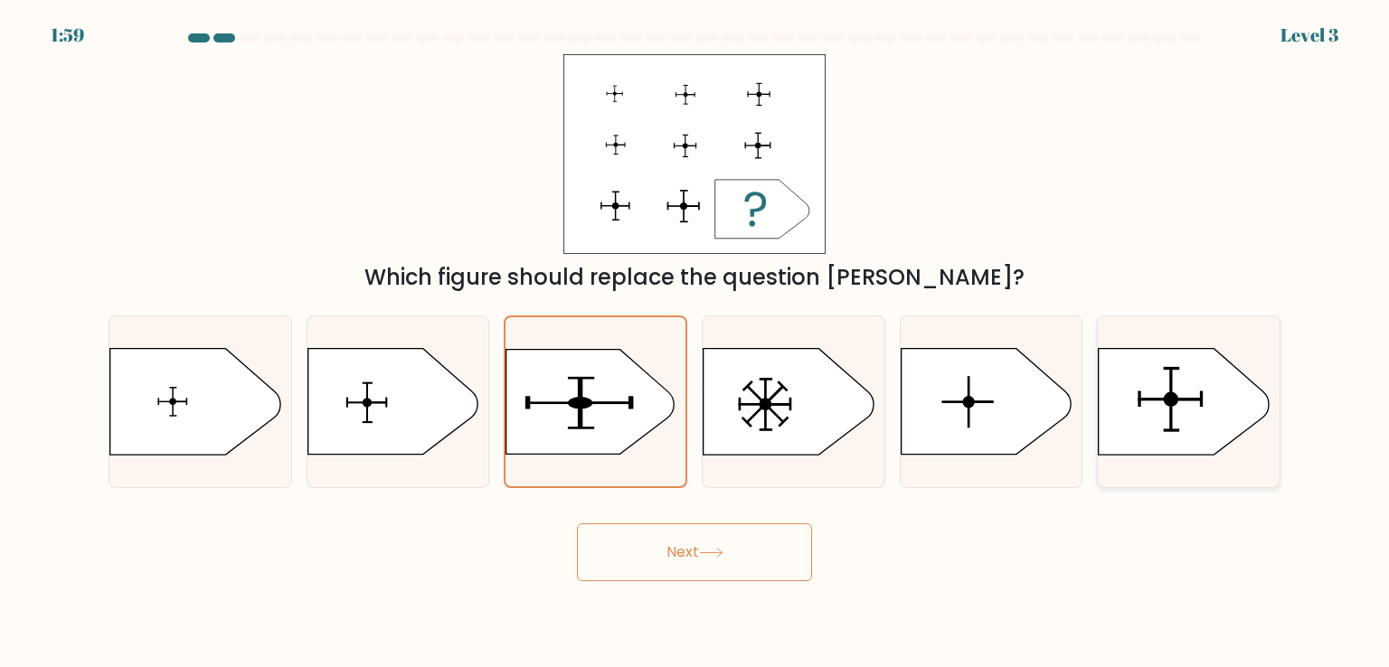
click at [1206, 370] on icon at bounding box center [1184, 402] width 170 height 106
click at [695, 343] on input "f." at bounding box center [694, 338] width 1 height 9
radio input "true"
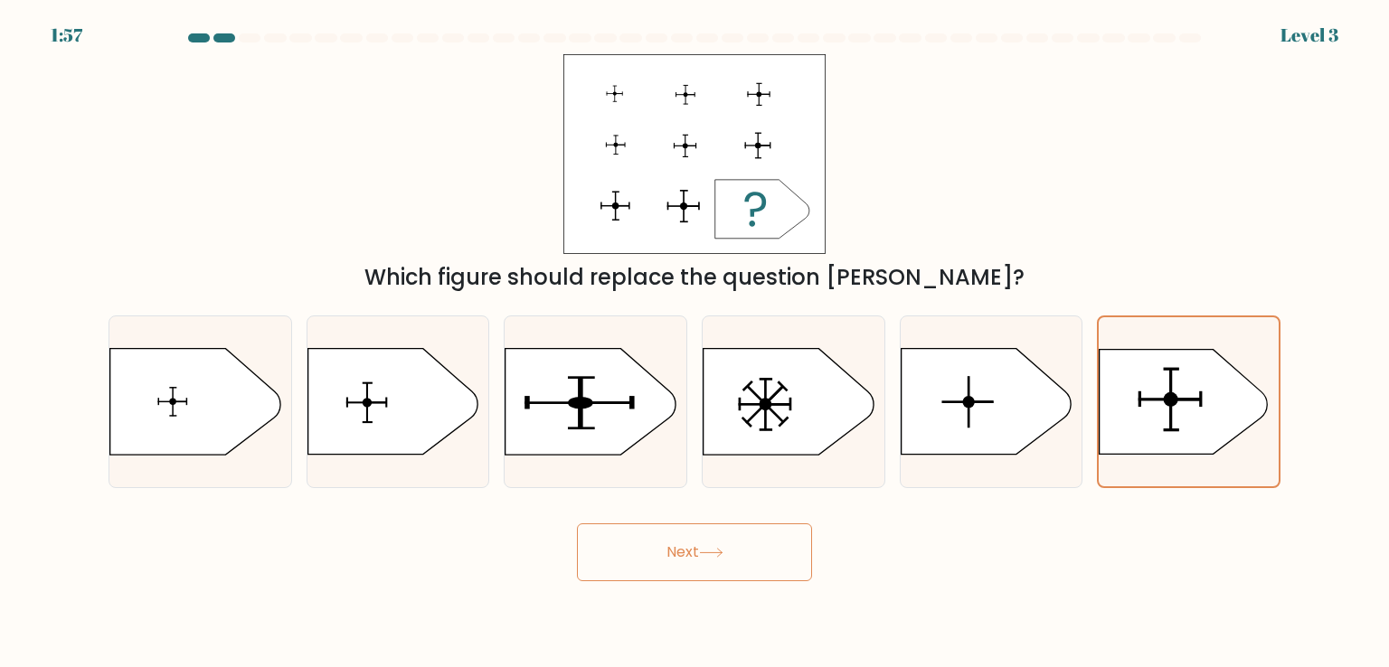
click at [762, 562] on button "Next" at bounding box center [694, 552] width 235 height 58
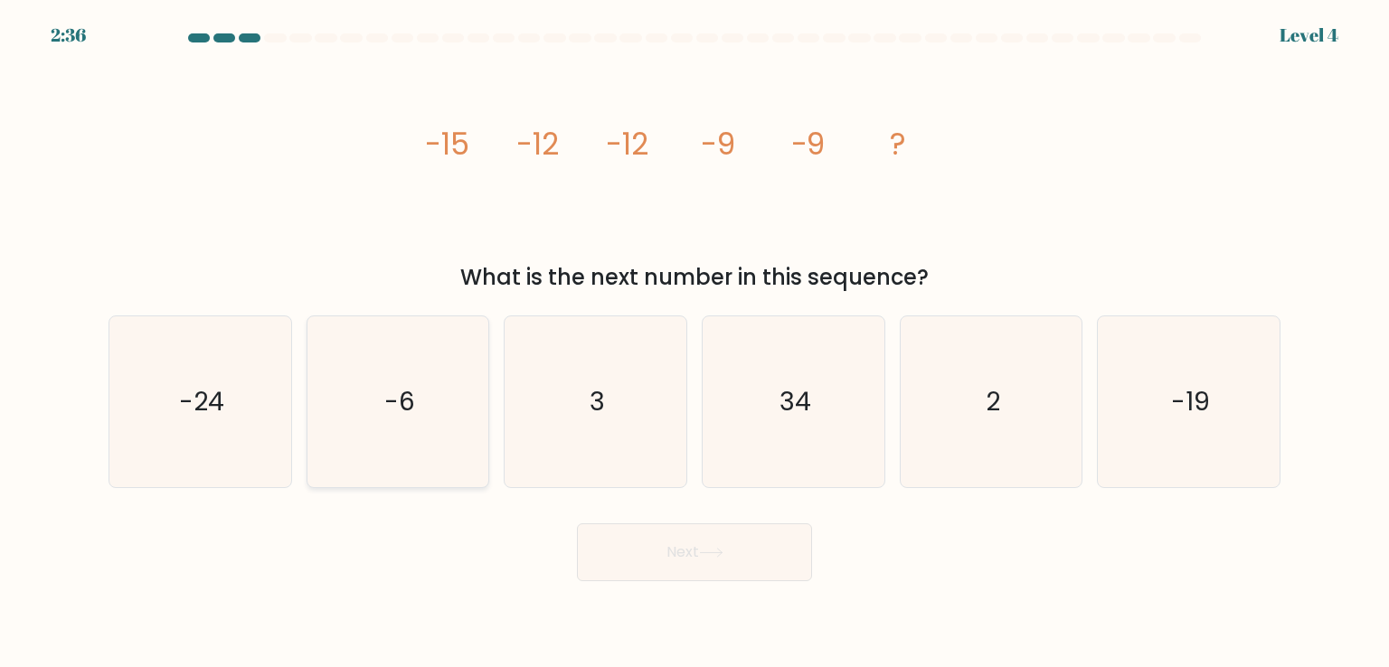
click at [409, 425] on icon "-6" at bounding box center [398, 401] width 170 height 170
click at [694, 343] on input "b. -6" at bounding box center [694, 338] width 1 height 9
radio input "true"
click at [712, 554] on icon at bounding box center [711, 553] width 24 height 10
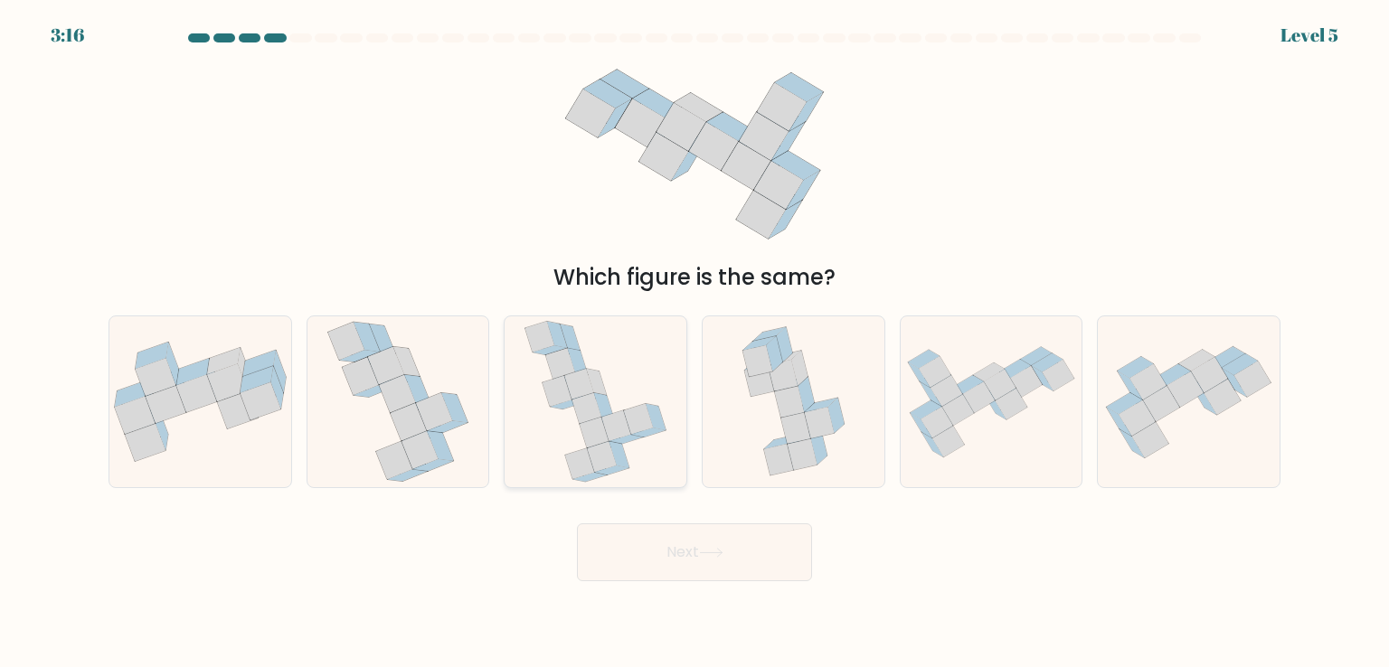
click at [627, 405] on icon at bounding box center [595, 401] width 144 height 170
click at [694, 343] on input "c." at bounding box center [694, 338] width 1 height 9
radio input "true"
click at [693, 558] on button "Next" at bounding box center [694, 552] width 235 height 58
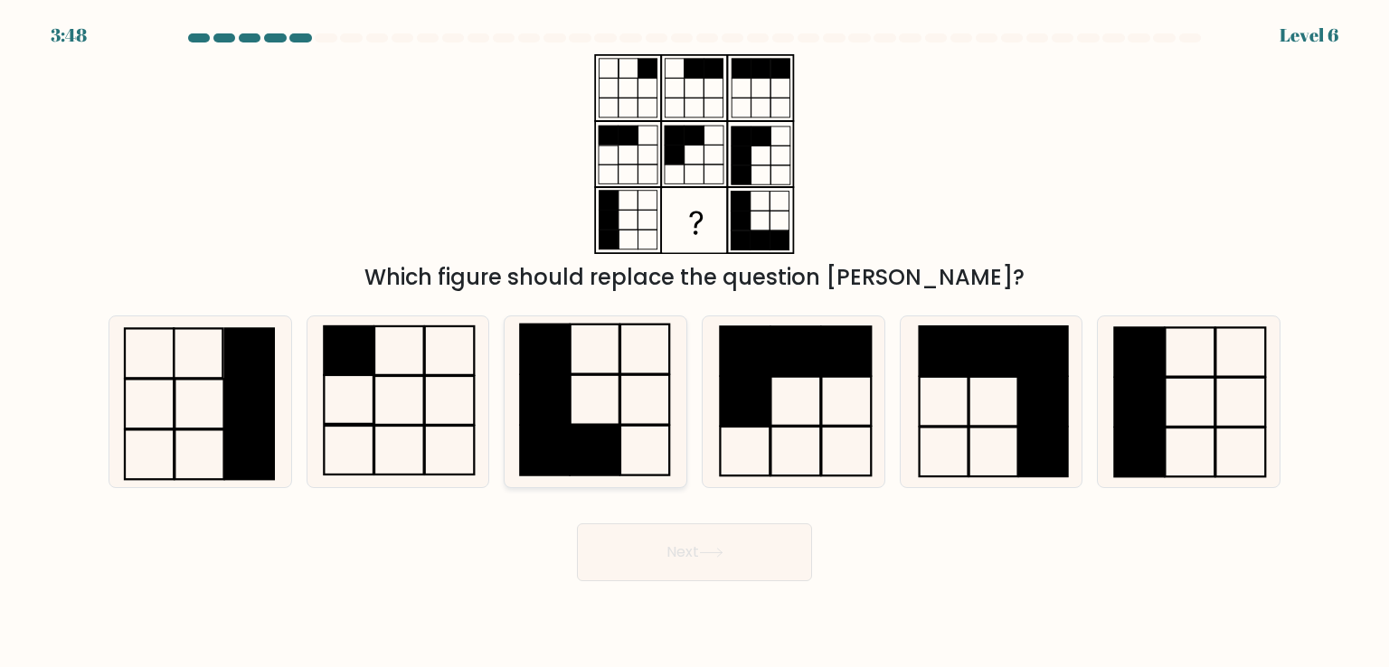
click at [608, 404] on icon at bounding box center [595, 401] width 170 height 170
click at [694, 343] on input "c." at bounding box center [694, 338] width 1 height 9
radio input "true"
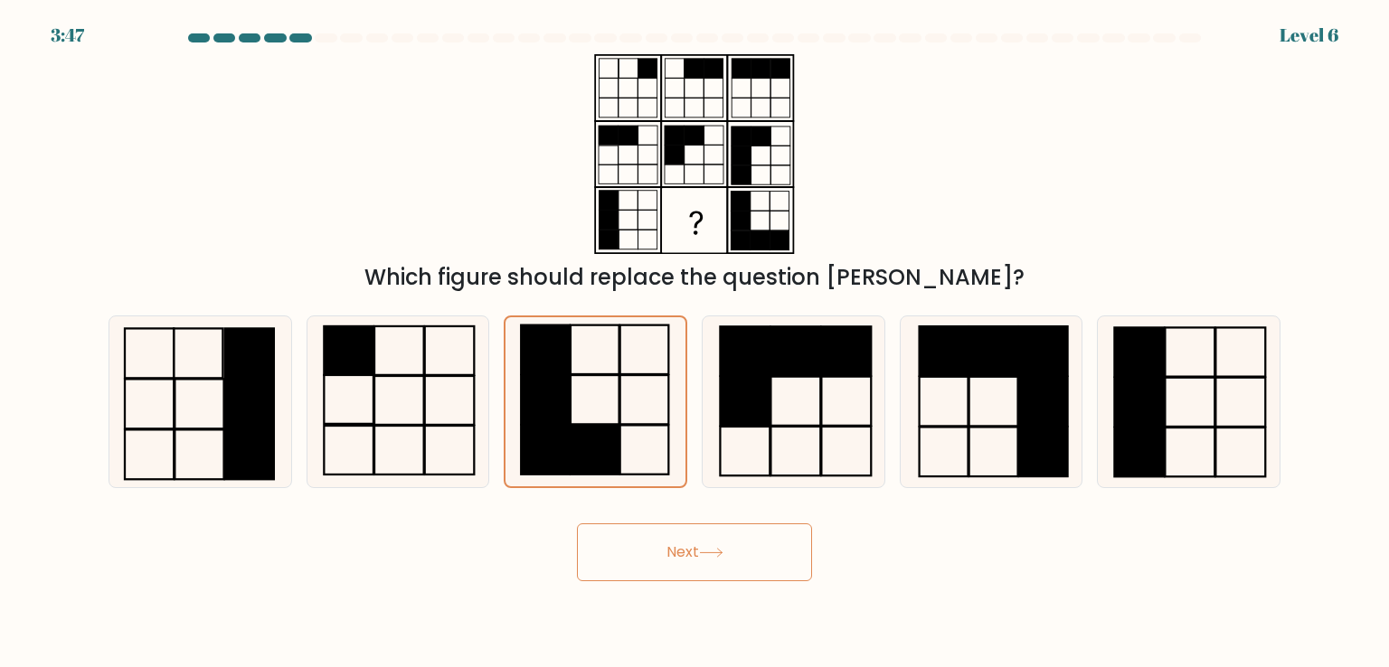
click at [691, 555] on button "Next" at bounding box center [694, 552] width 235 height 58
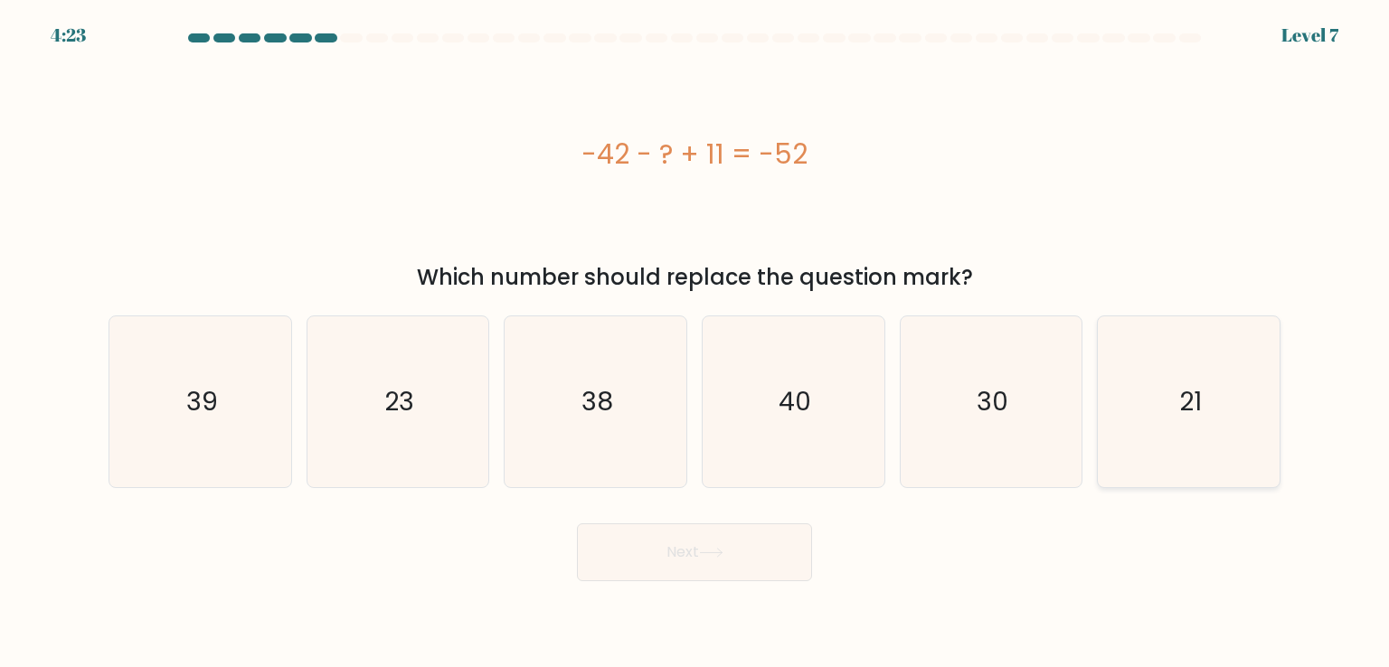
click at [1128, 345] on icon "21" at bounding box center [1188, 401] width 170 height 170
click at [695, 343] on input "f. 21" at bounding box center [694, 338] width 1 height 9
radio input "true"
drag, startPoint x: 682, startPoint y: 583, endPoint x: 716, endPoint y: 552, distance: 46.7
click at [716, 552] on body "4:22 Level 7 a." at bounding box center [694, 333] width 1389 height 667
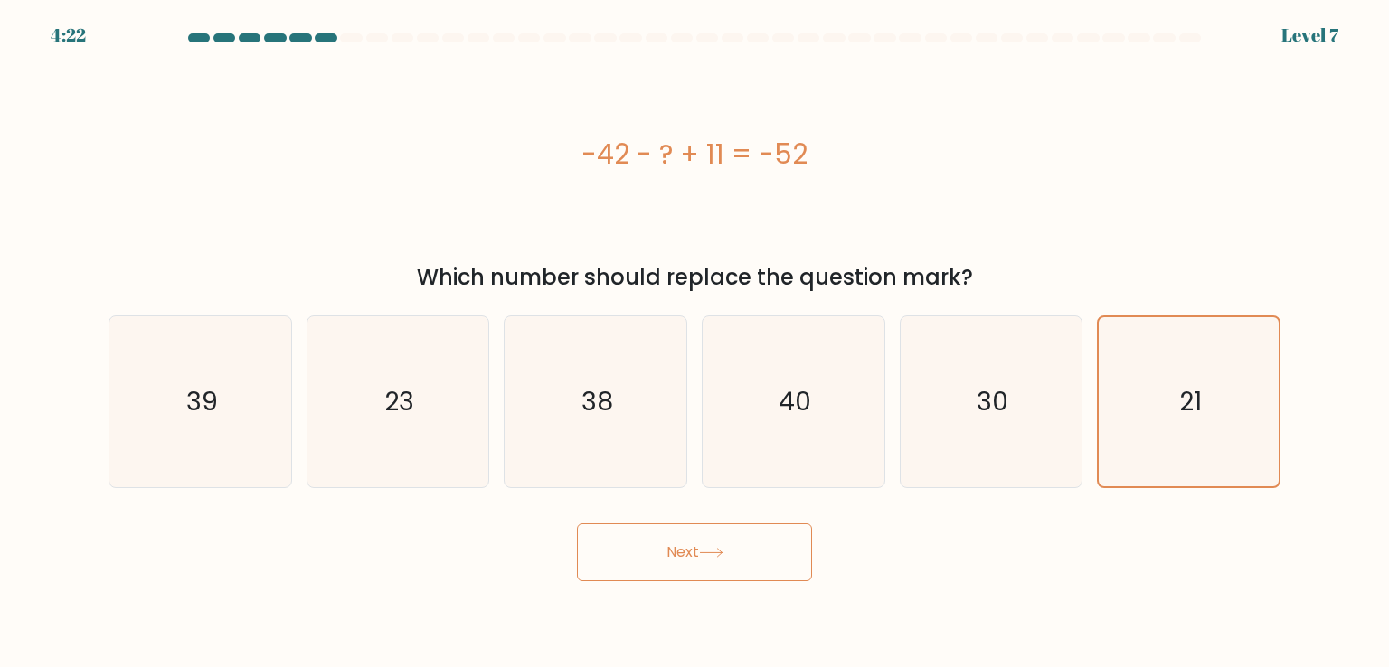
click at [716, 552] on icon at bounding box center [711, 553] width 24 height 10
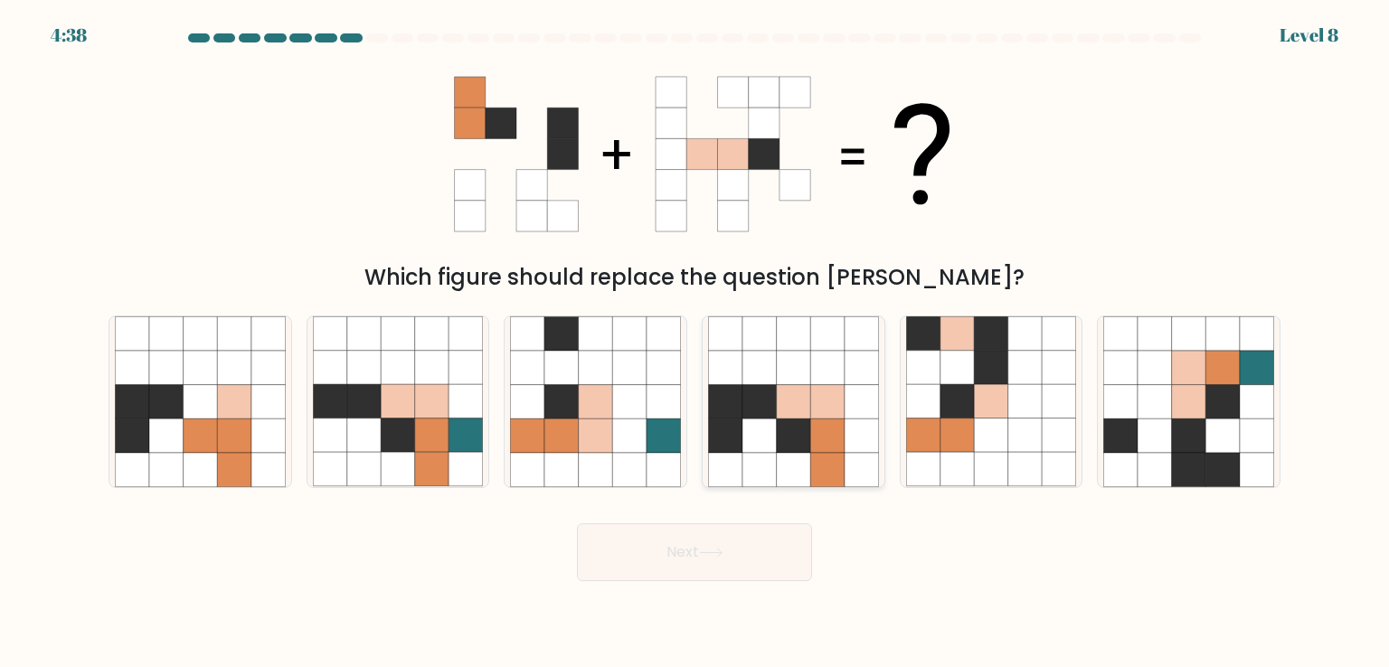
click at [781, 468] on icon at bounding box center [794, 470] width 34 height 34
click at [695, 343] on input "d." at bounding box center [694, 338] width 1 height 9
radio input "true"
click at [715, 549] on icon at bounding box center [711, 553] width 24 height 10
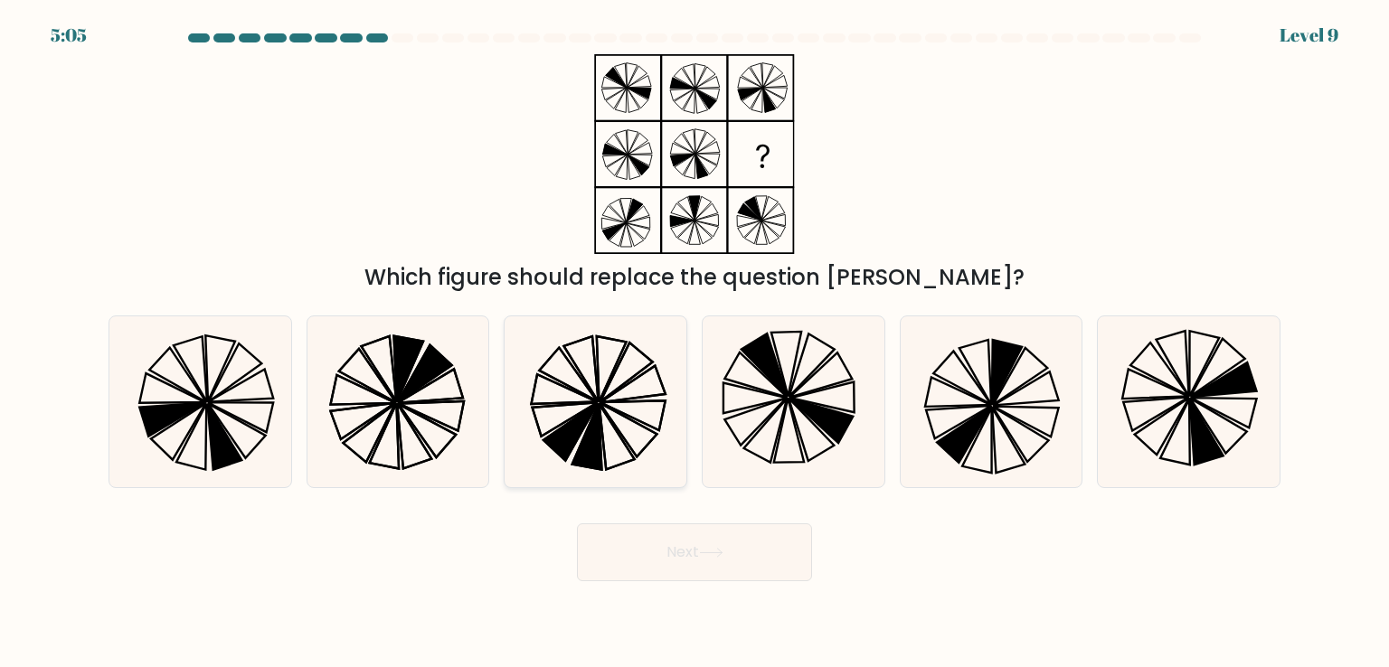
click at [618, 414] on icon at bounding box center [595, 401] width 170 height 170
click at [694, 343] on input "c." at bounding box center [694, 338] width 1 height 9
radio input "true"
click at [687, 572] on button "Next" at bounding box center [694, 552] width 235 height 58
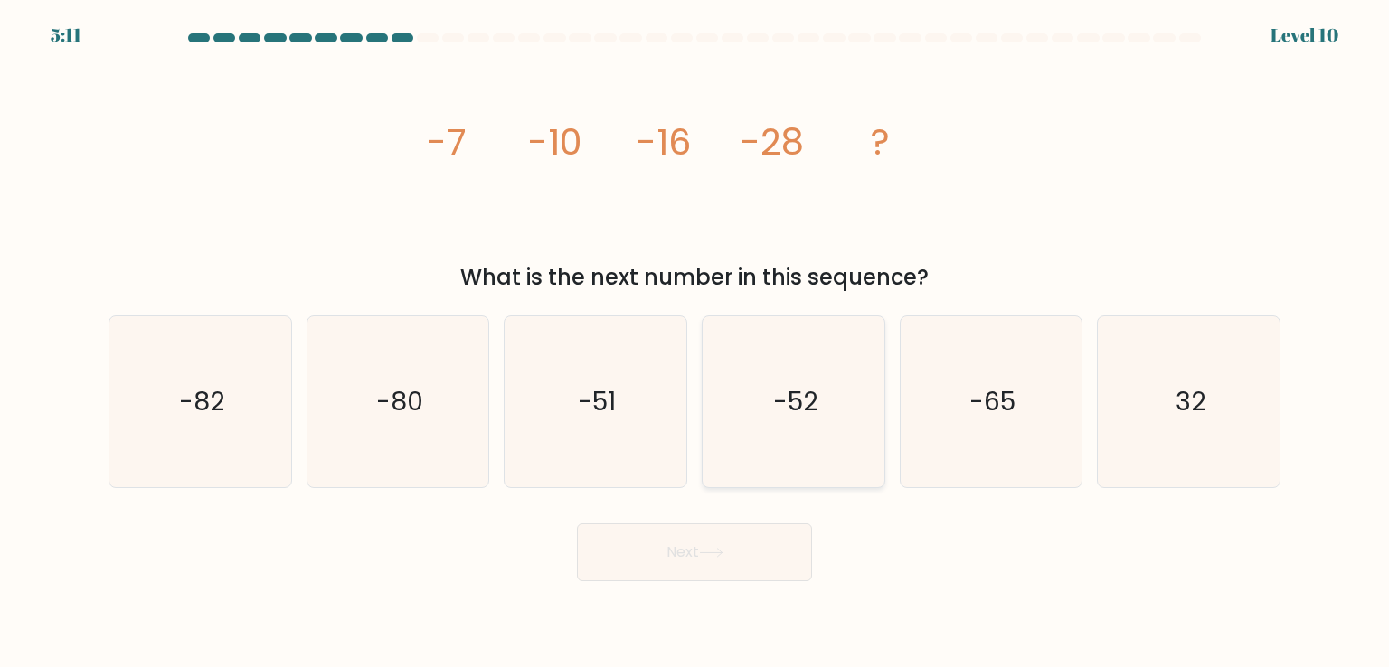
click at [798, 355] on icon "-52" at bounding box center [793, 401] width 170 height 170
click at [695, 343] on input "d. -52" at bounding box center [694, 338] width 1 height 9
radio input "true"
click at [647, 555] on button "Next" at bounding box center [694, 552] width 235 height 58
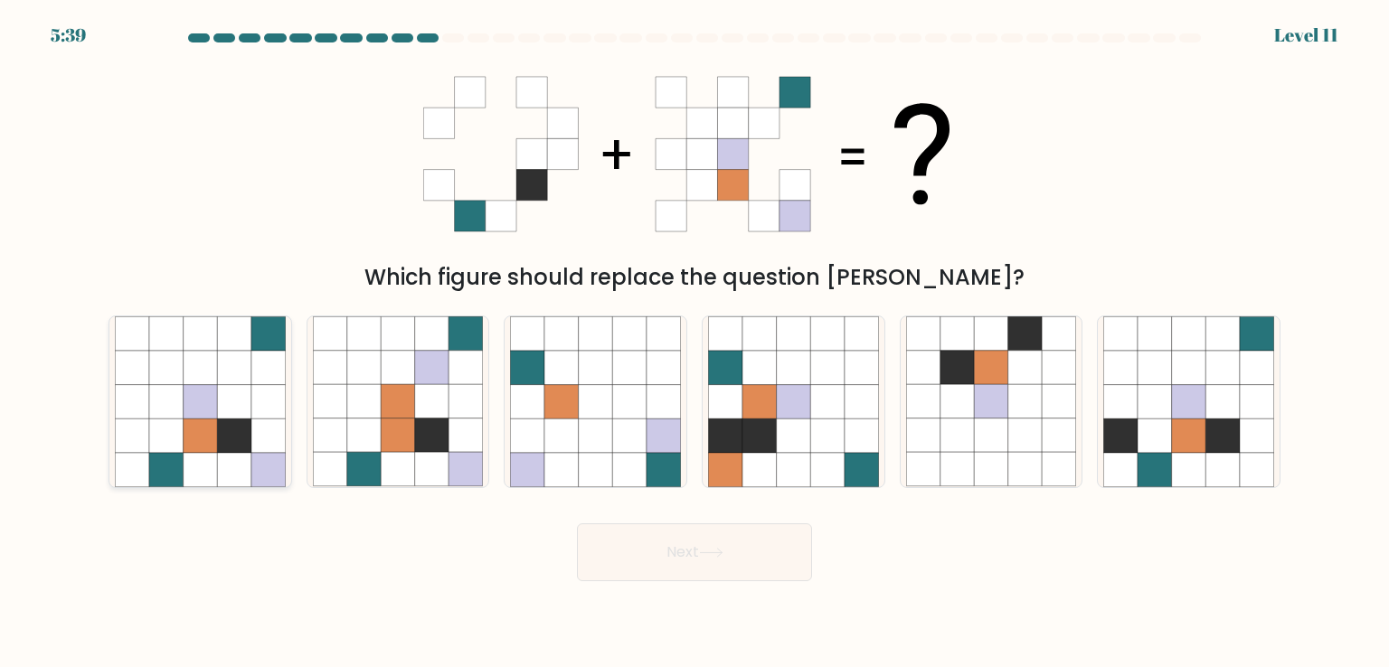
click at [220, 459] on icon at bounding box center [234, 470] width 34 height 34
click at [694, 343] on input "a." at bounding box center [694, 338] width 1 height 9
radio input "true"
click at [647, 558] on button "Next" at bounding box center [694, 552] width 235 height 58
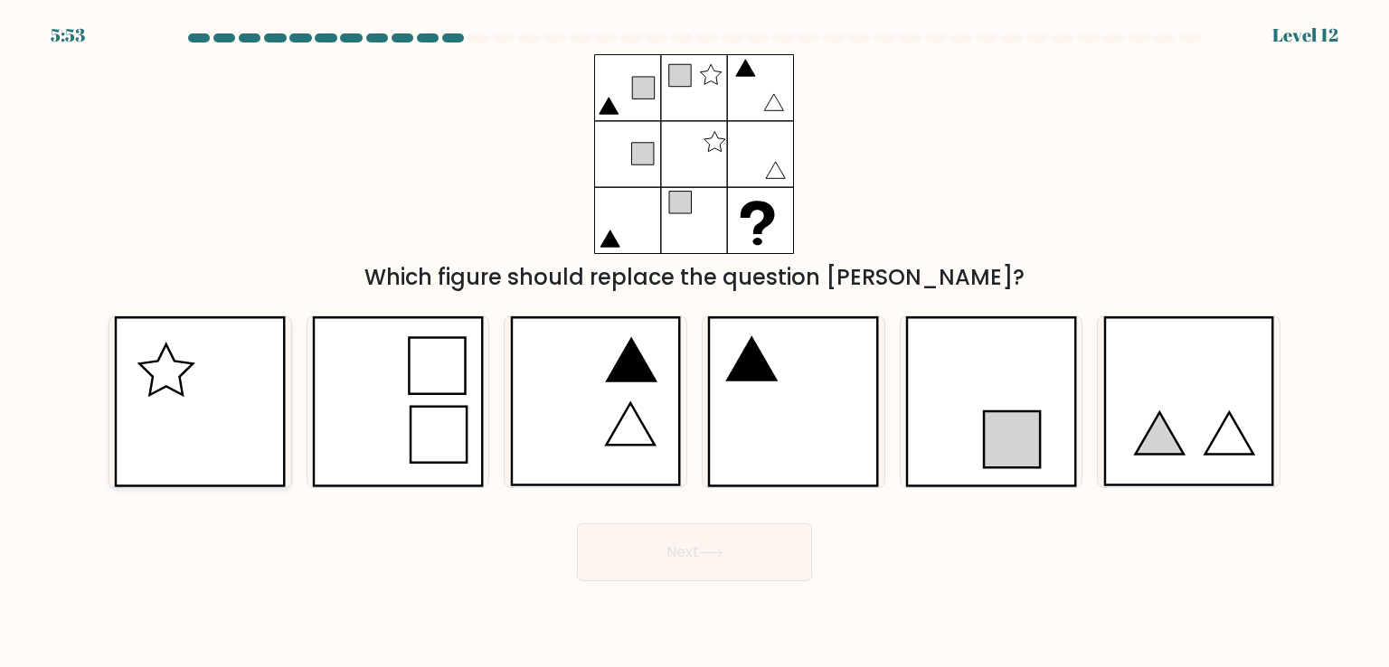
click at [204, 410] on icon at bounding box center [200, 401] width 172 height 170
click at [694, 343] on input "a." at bounding box center [694, 338] width 1 height 9
radio input "true"
click at [800, 395] on icon at bounding box center [793, 401] width 172 height 170
click at [695, 343] on input "d." at bounding box center [694, 338] width 1 height 9
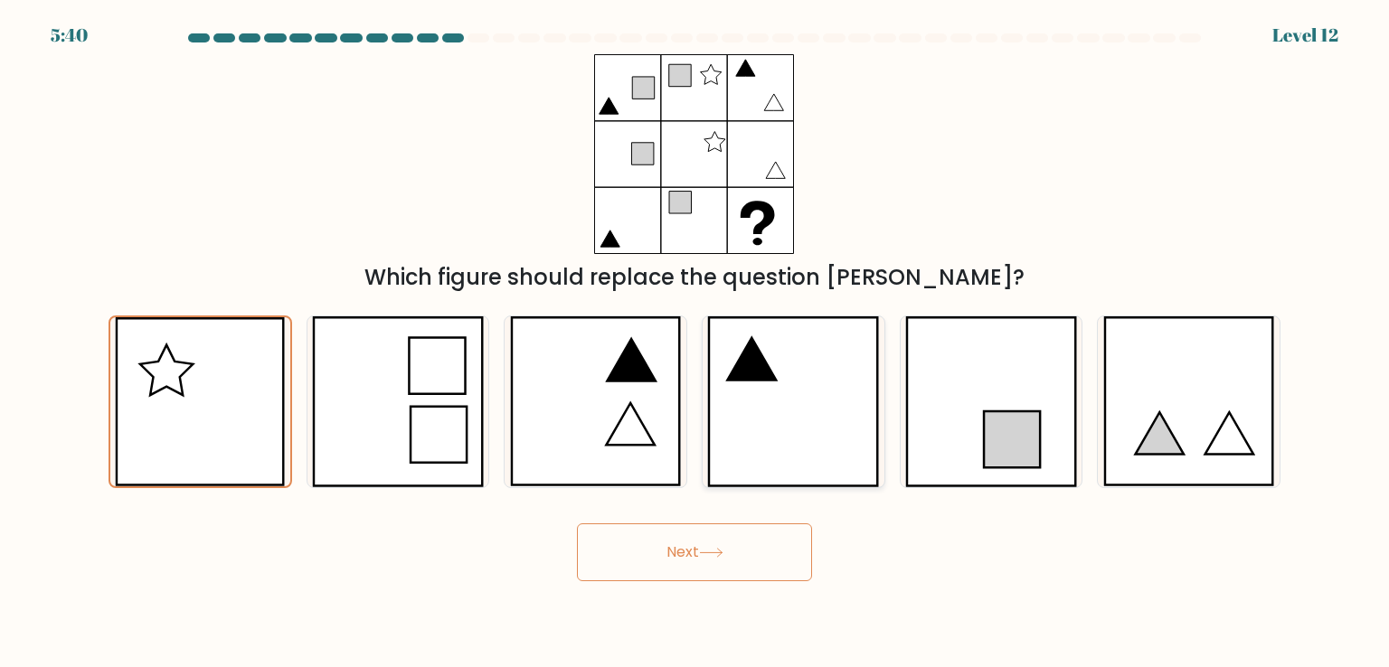
radio input "true"
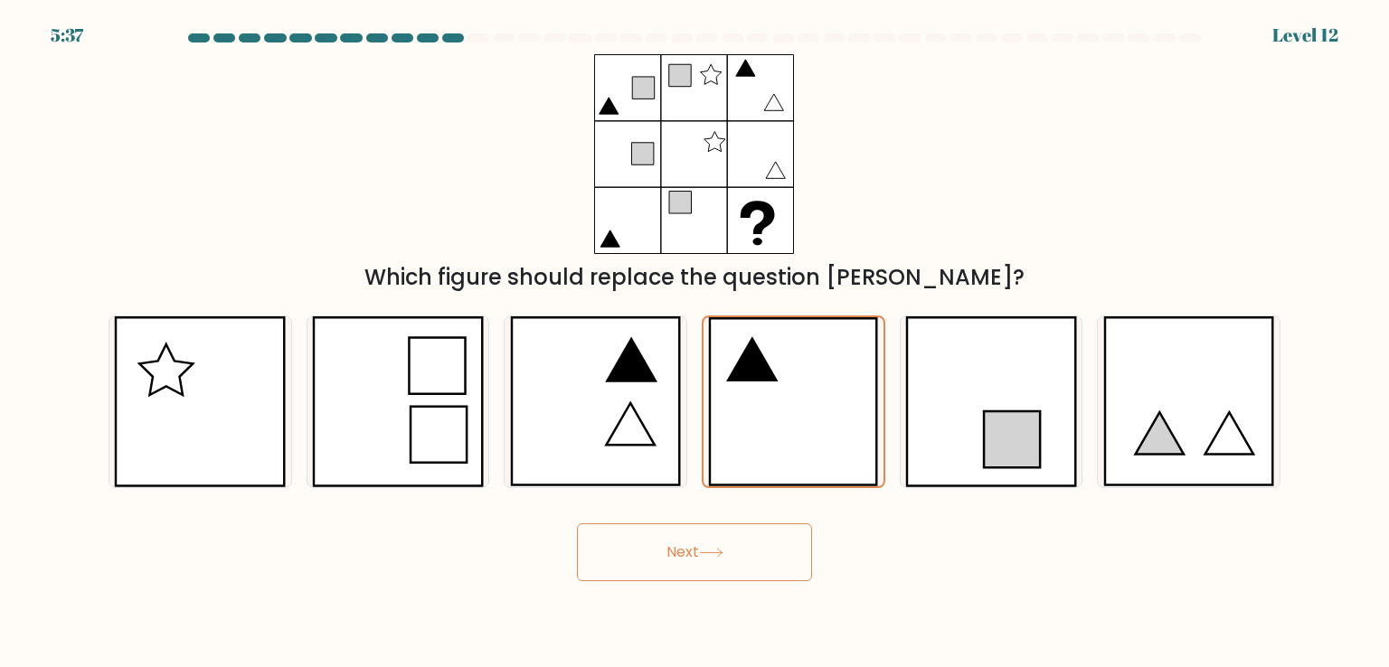
click at [672, 571] on button "Next" at bounding box center [694, 552] width 235 height 58
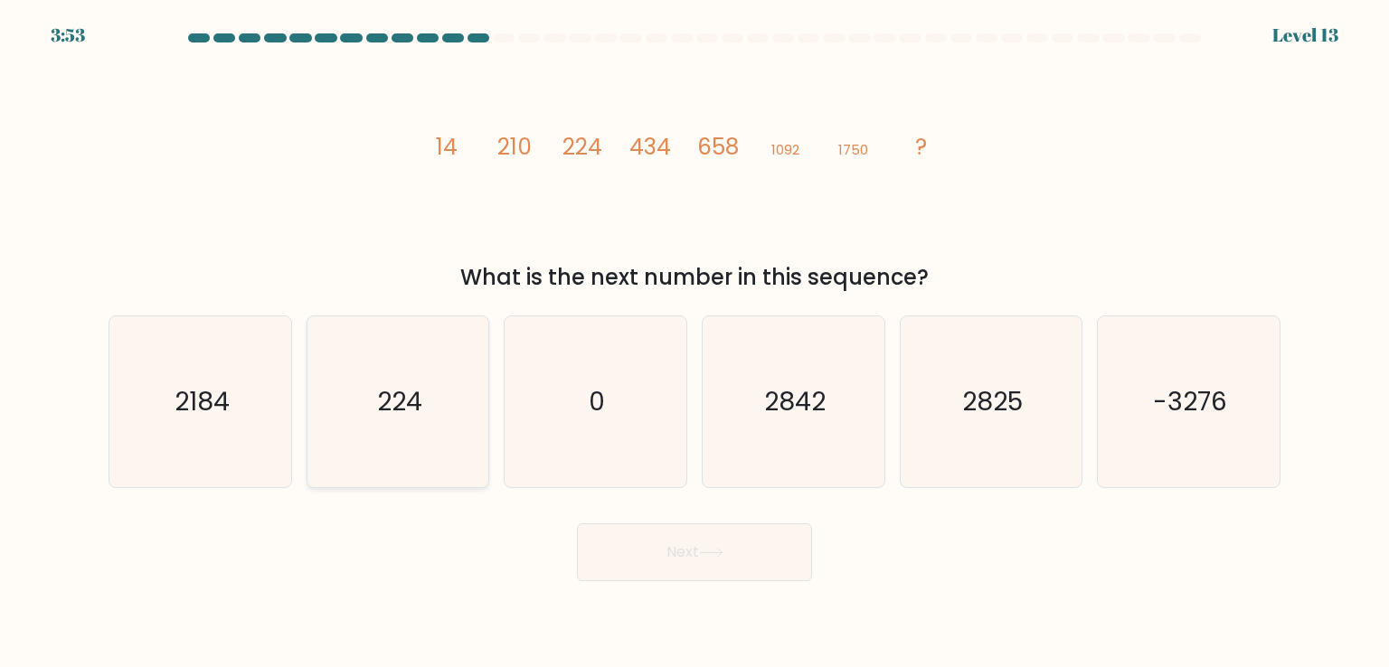
click at [427, 417] on icon "224" at bounding box center [398, 401] width 170 height 170
click at [694, 343] on input "b. 224" at bounding box center [694, 338] width 1 height 9
radio input "true"
click at [253, 412] on icon "2184" at bounding box center [200, 401] width 170 height 170
click at [694, 343] on input "a. 2184" at bounding box center [694, 338] width 1 height 9
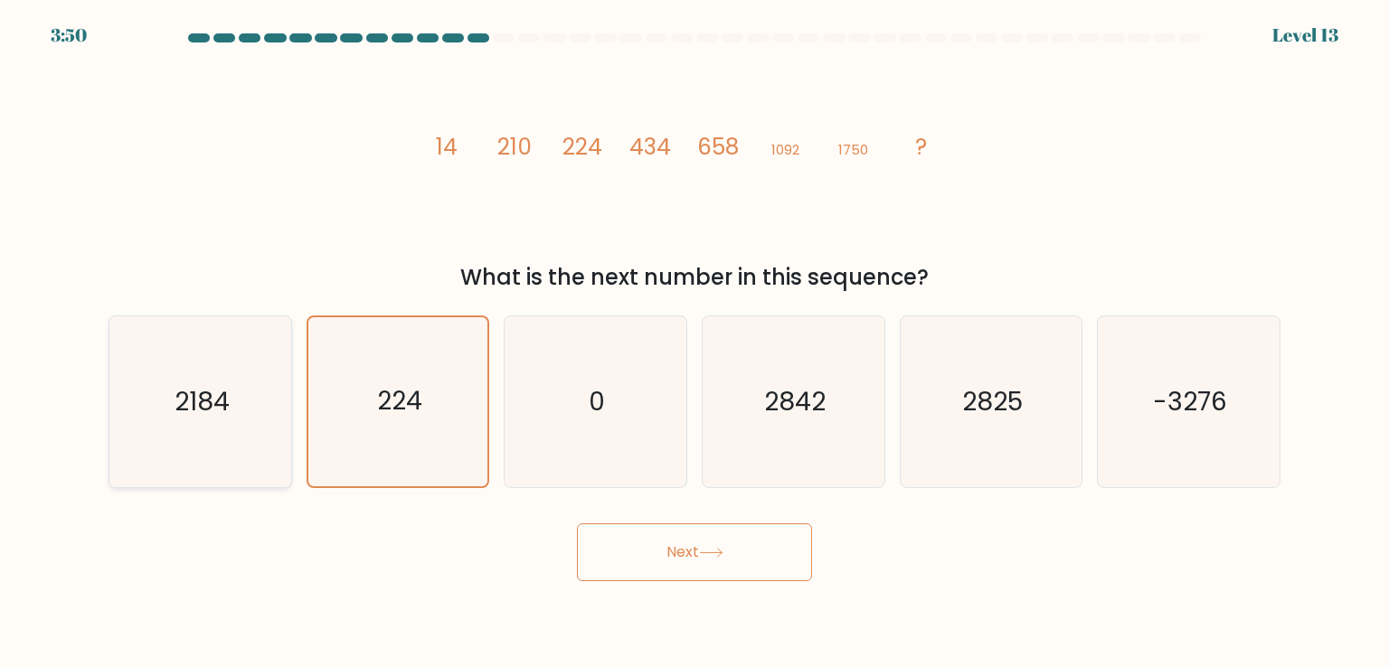
radio input "true"
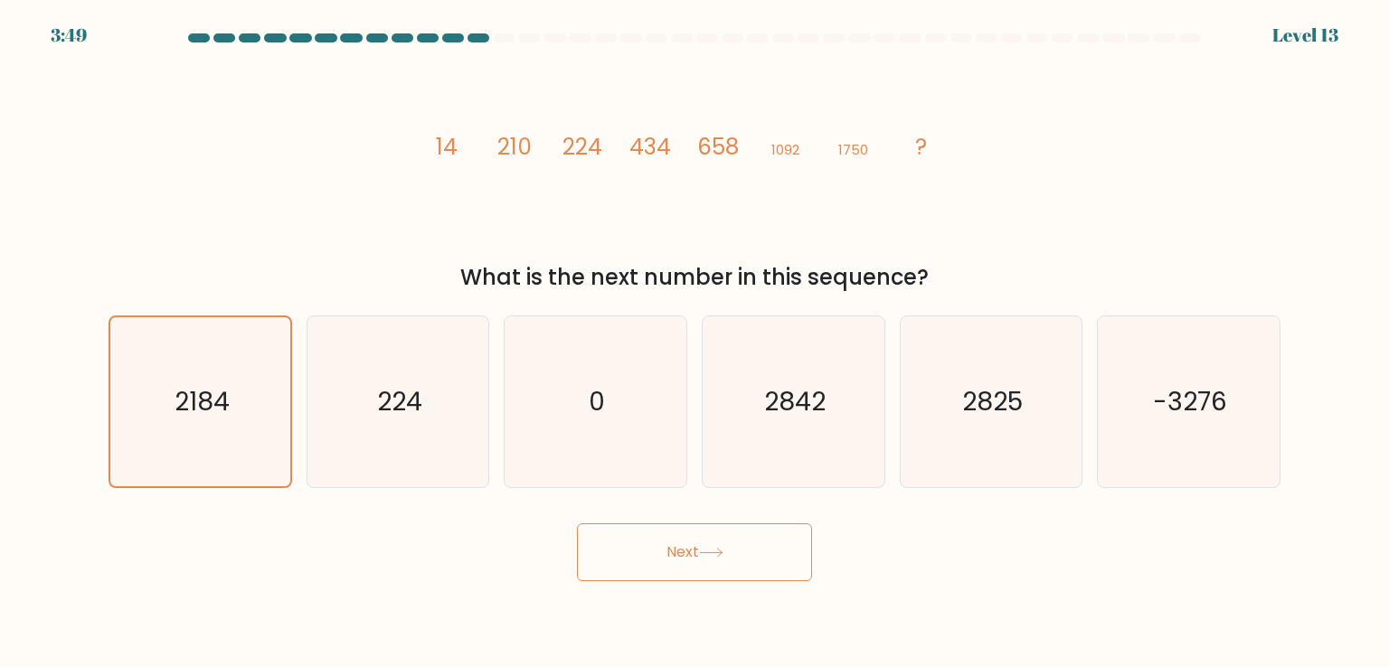
click at [702, 548] on button "Next" at bounding box center [694, 552] width 235 height 58
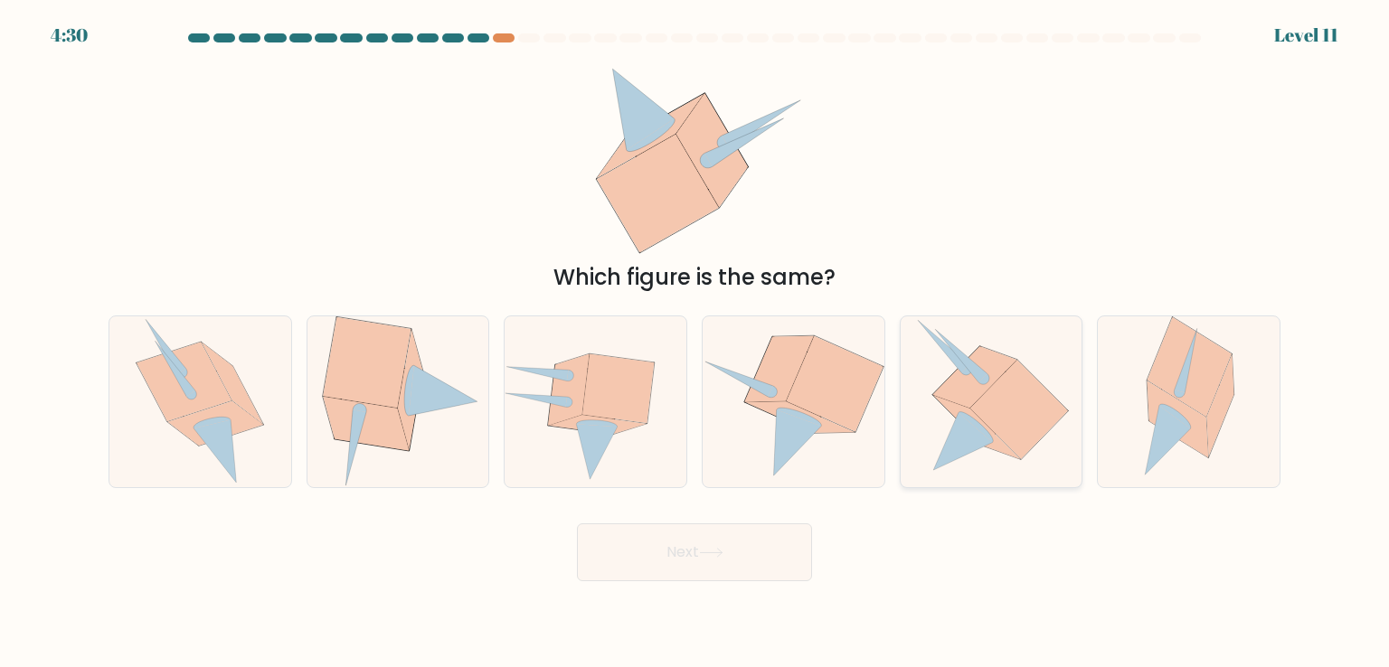
click at [977, 373] on icon at bounding box center [961, 356] width 52 height 53
click at [695, 343] on input "e." at bounding box center [694, 338] width 1 height 9
radio input "true"
click at [731, 554] on button "Next" at bounding box center [694, 552] width 235 height 58
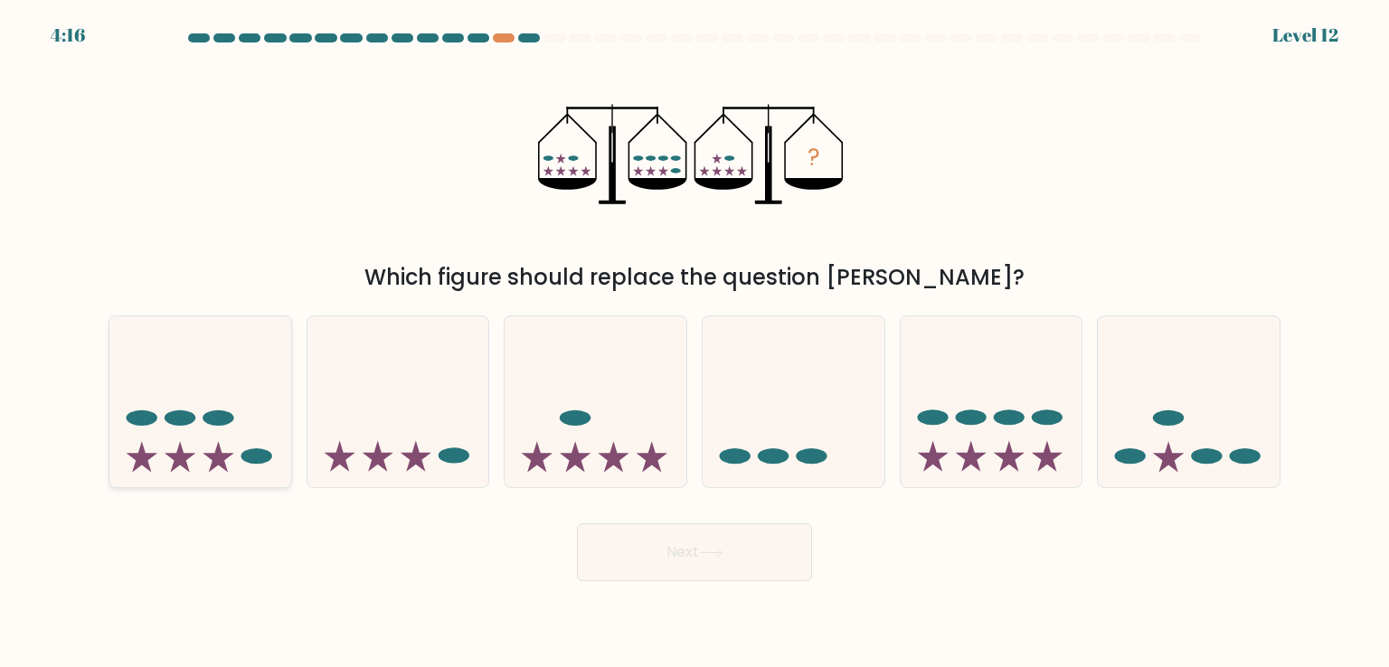
click at [170, 417] on ellipse at bounding box center [180, 417] width 31 height 15
click at [694, 343] on input "a." at bounding box center [694, 338] width 1 height 9
radio input "true"
click at [694, 554] on button "Next" at bounding box center [694, 552] width 235 height 58
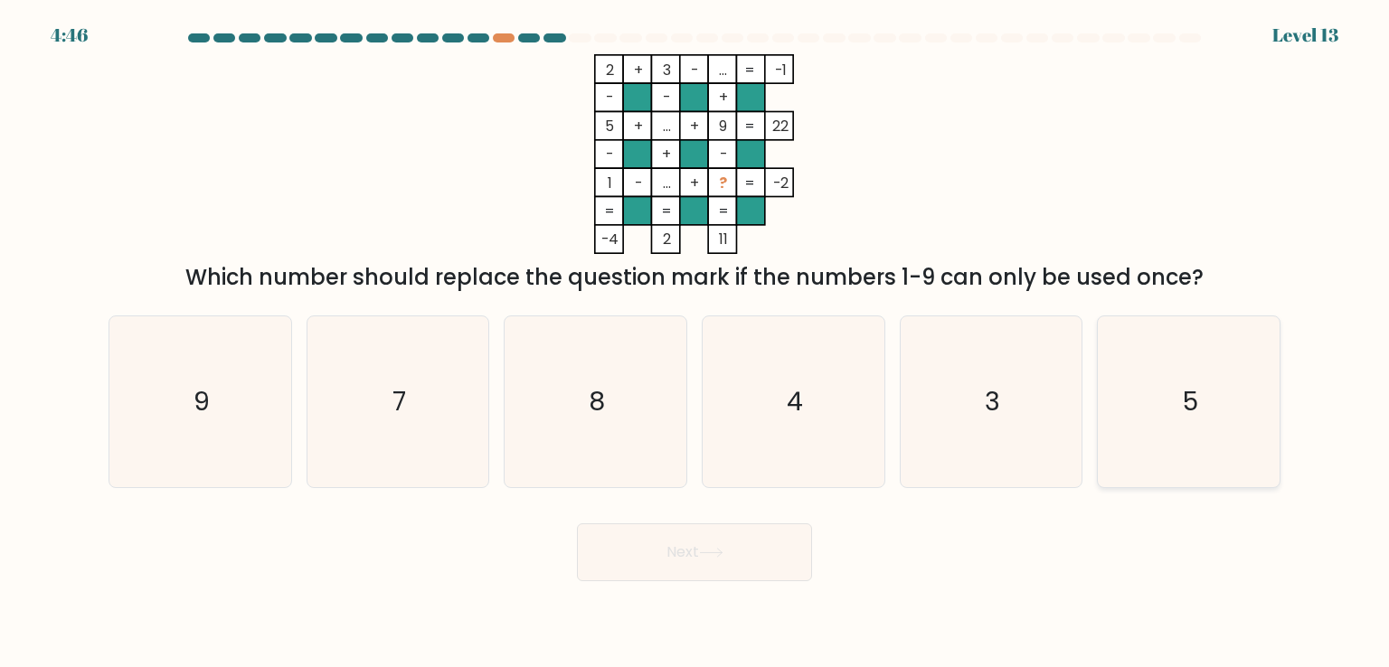
click at [1197, 331] on icon "5" at bounding box center [1188, 401] width 170 height 170
click at [695, 334] on input "f. 5" at bounding box center [694, 338] width 1 height 9
radio input "true"
click at [740, 554] on button "Next" at bounding box center [694, 552] width 235 height 58
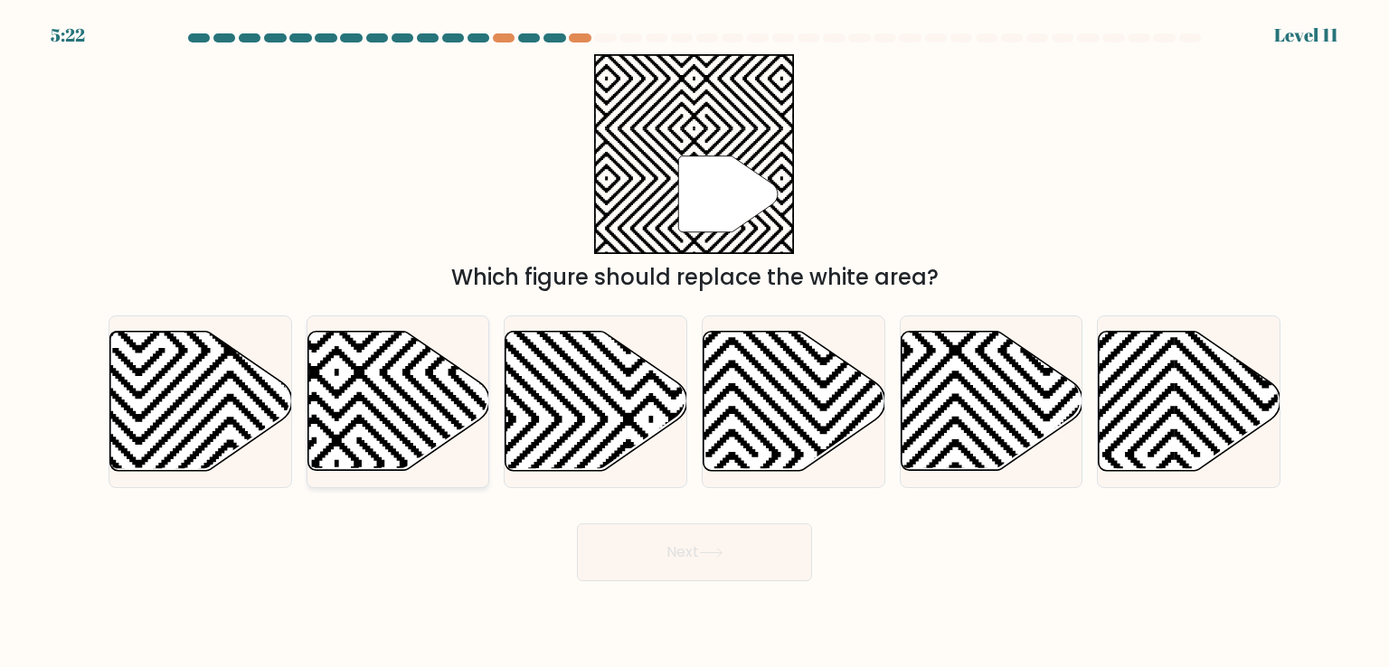
click at [423, 428] on icon at bounding box center [398, 401] width 182 height 139
click at [694, 343] on input "b." at bounding box center [694, 338] width 1 height 9
radio input "true"
click at [708, 536] on button "Next" at bounding box center [694, 552] width 235 height 58
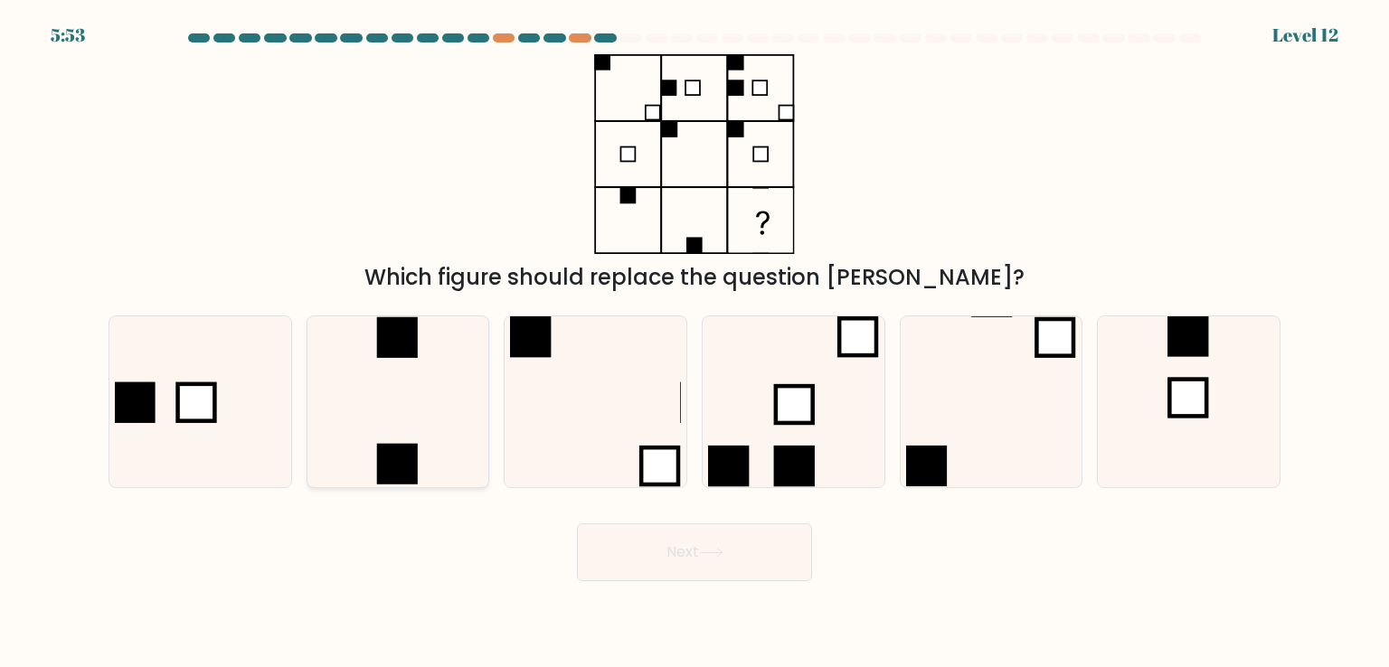
click at [464, 442] on icon at bounding box center [398, 401] width 170 height 170
click at [694, 343] on input "b." at bounding box center [694, 338] width 1 height 9
radio input "true"
click at [740, 561] on button "Next" at bounding box center [694, 552] width 235 height 58
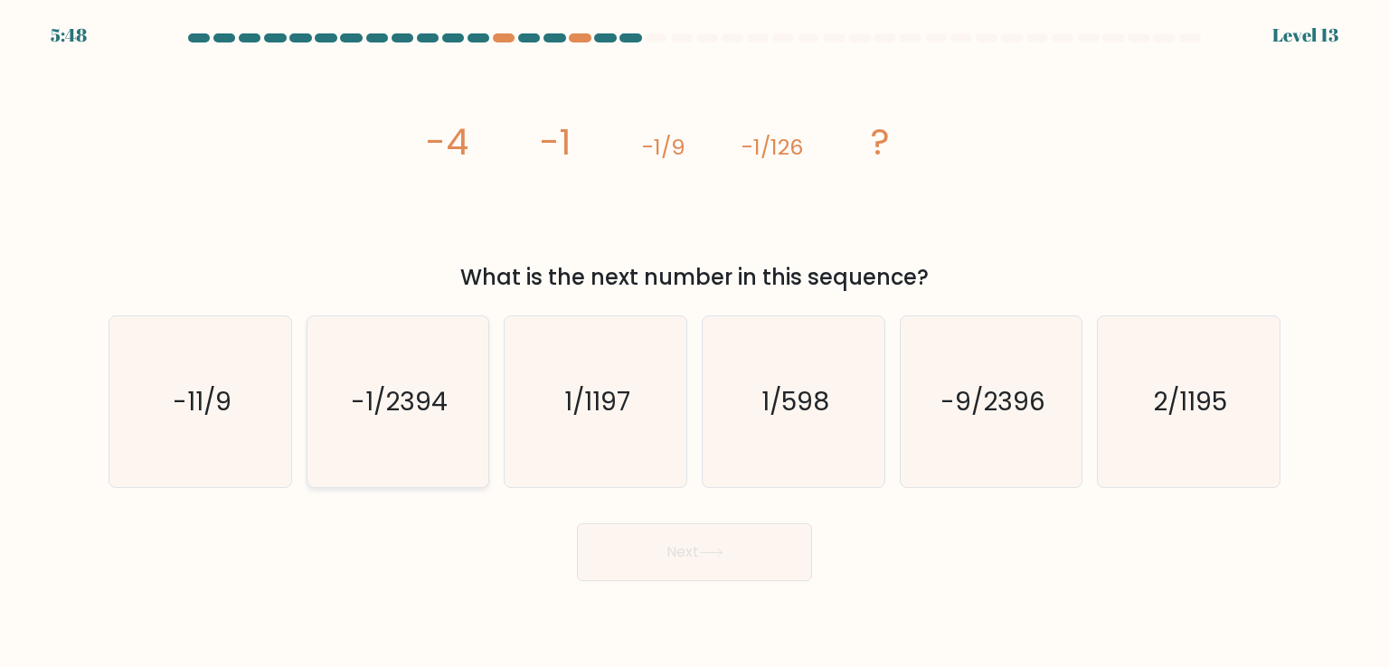
click at [387, 420] on icon "-1/2394" at bounding box center [398, 401] width 170 height 170
click at [694, 343] on input "b. -1/2394" at bounding box center [694, 338] width 1 height 9
radio input "true"
click at [720, 564] on button "Next" at bounding box center [694, 552] width 235 height 58
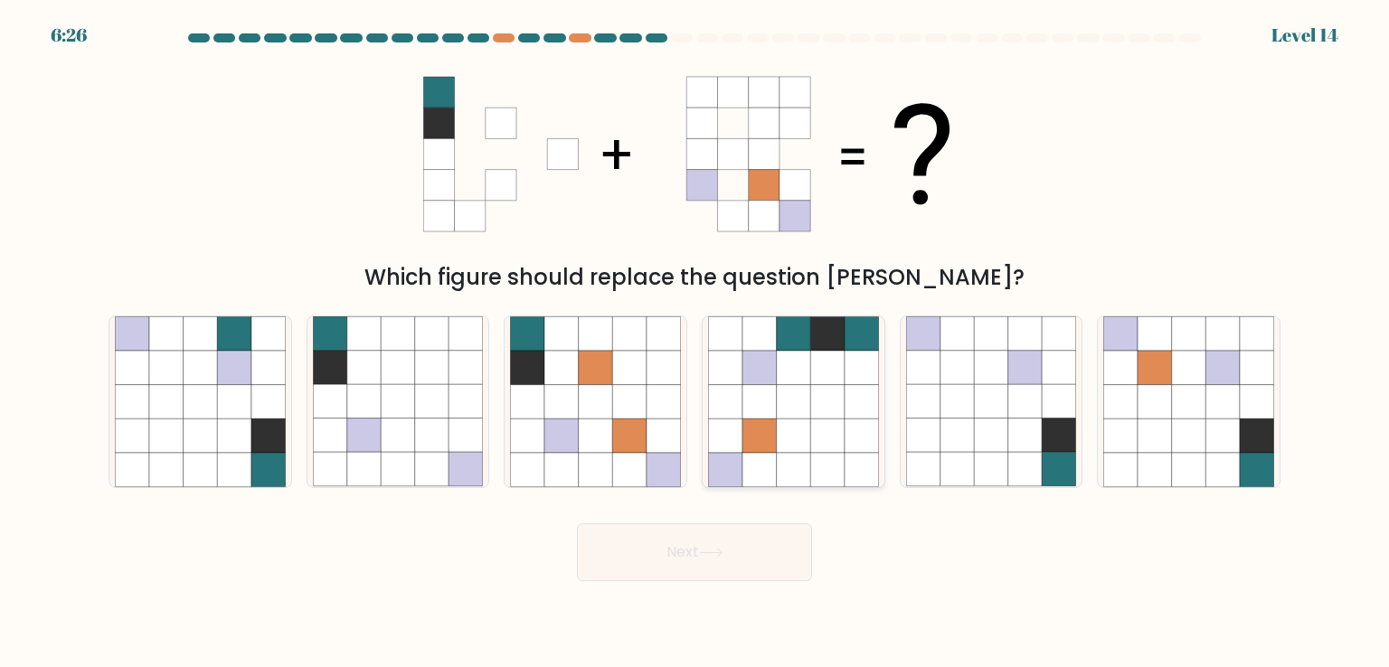
click at [826, 442] on icon at bounding box center [827, 436] width 34 height 34
click at [695, 343] on input "d." at bounding box center [694, 338] width 1 height 9
radio input "true"
click at [1177, 391] on icon at bounding box center [1189, 402] width 34 height 34
click at [695, 343] on input "f." at bounding box center [694, 338] width 1 height 9
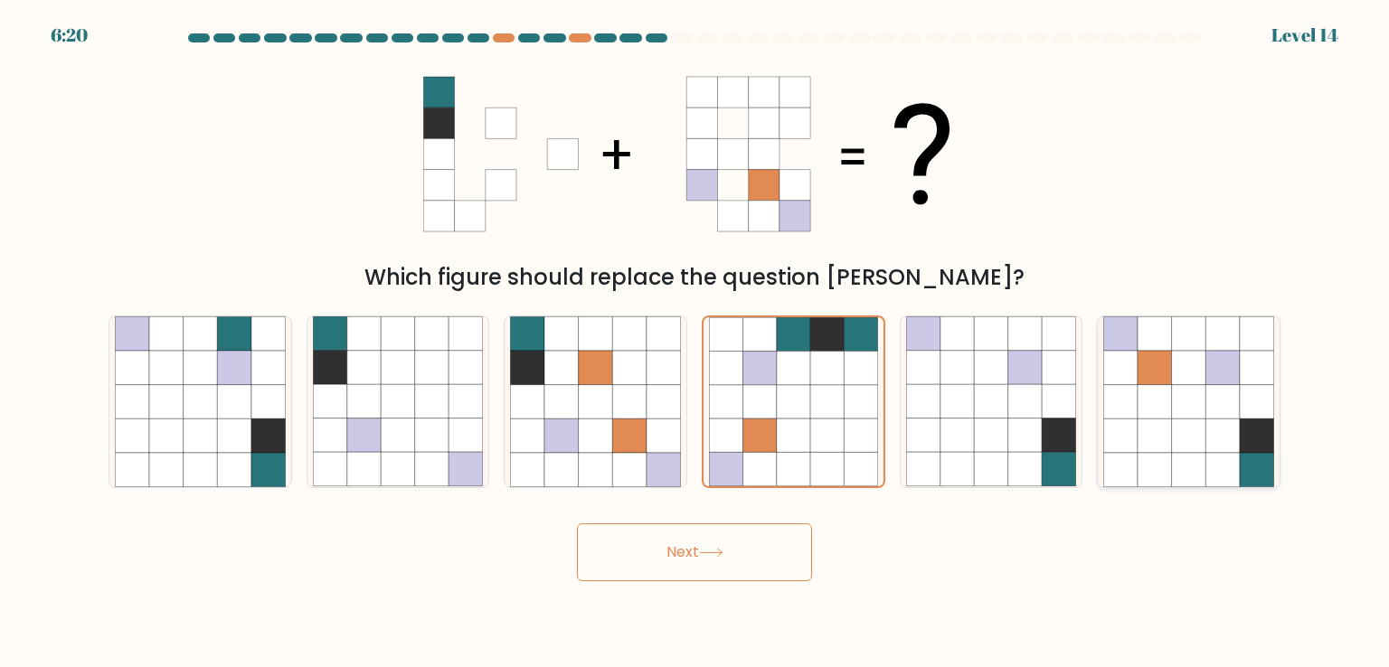
radio input "true"
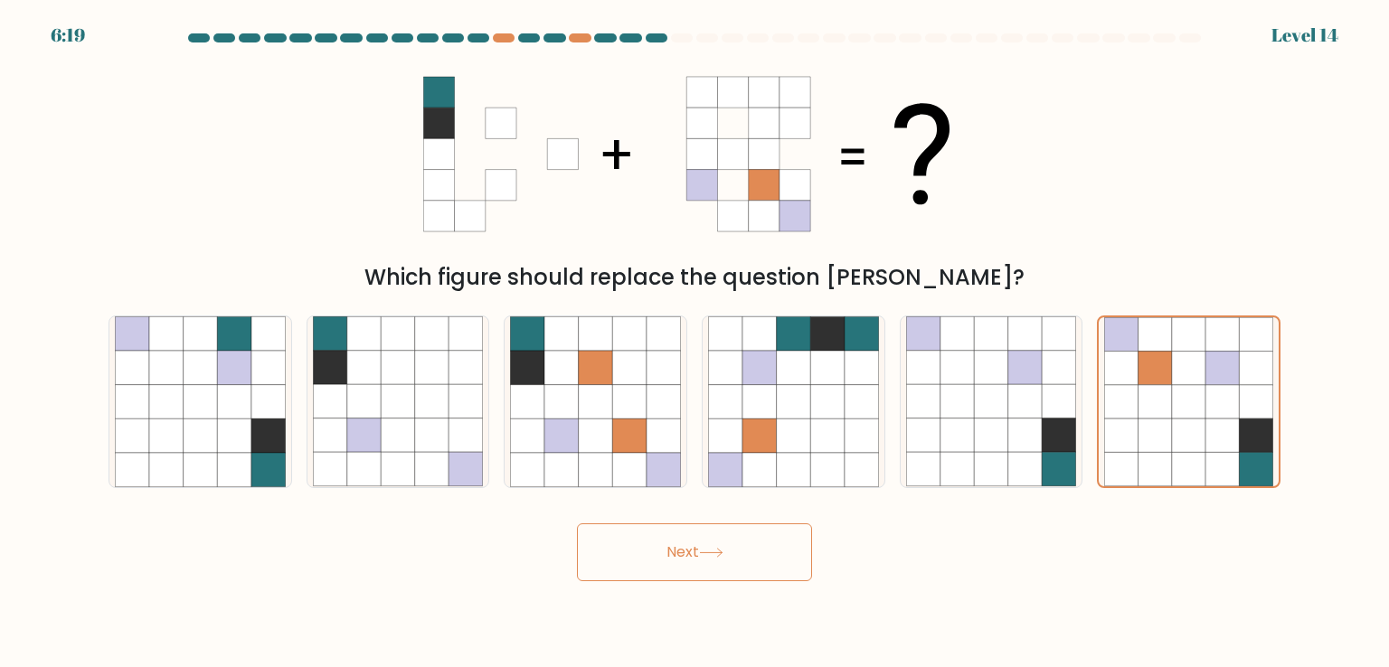
click at [733, 547] on button "Next" at bounding box center [694, 552] width 235 height 58
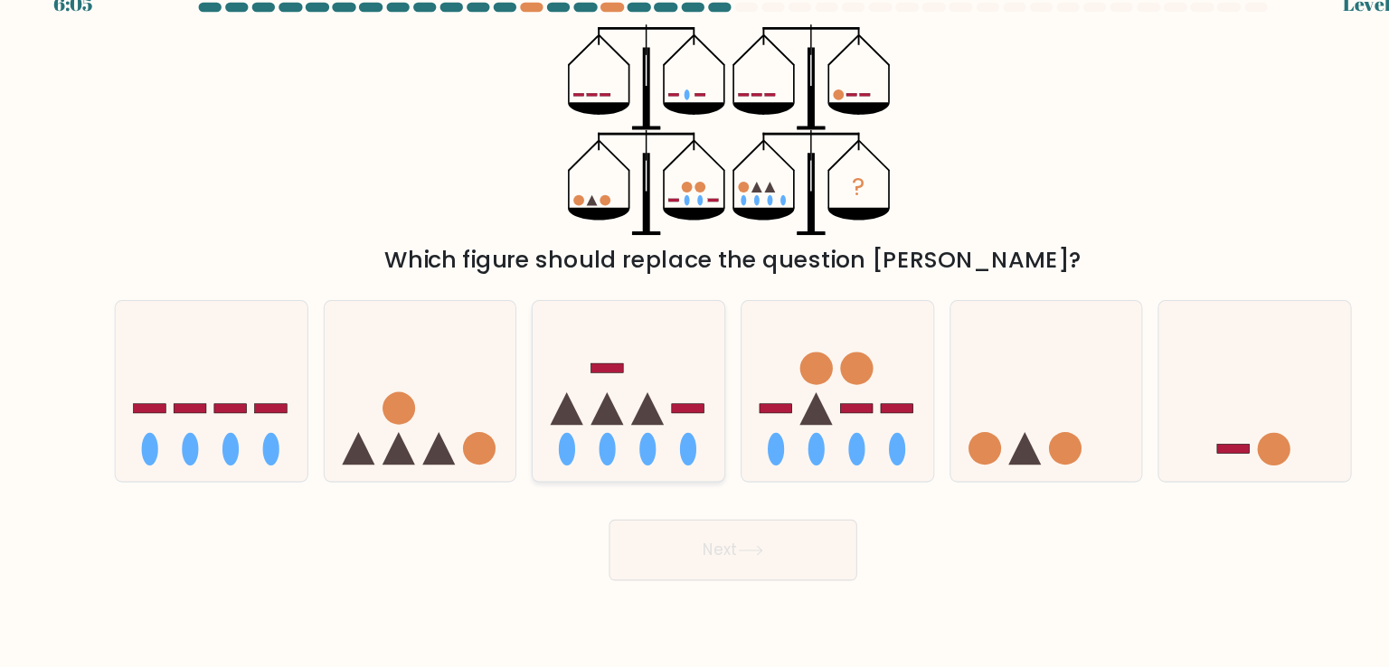
click at [644, 422] on rect at bounding box center [652, 418] width 31 height 9
click at [694, 343] on input "c." at bounding box center [694, 338] width 1 height 9
radio input "true"
click at [673, 559] on button "Next" at bounding box center [694, 552] width 235 height 58
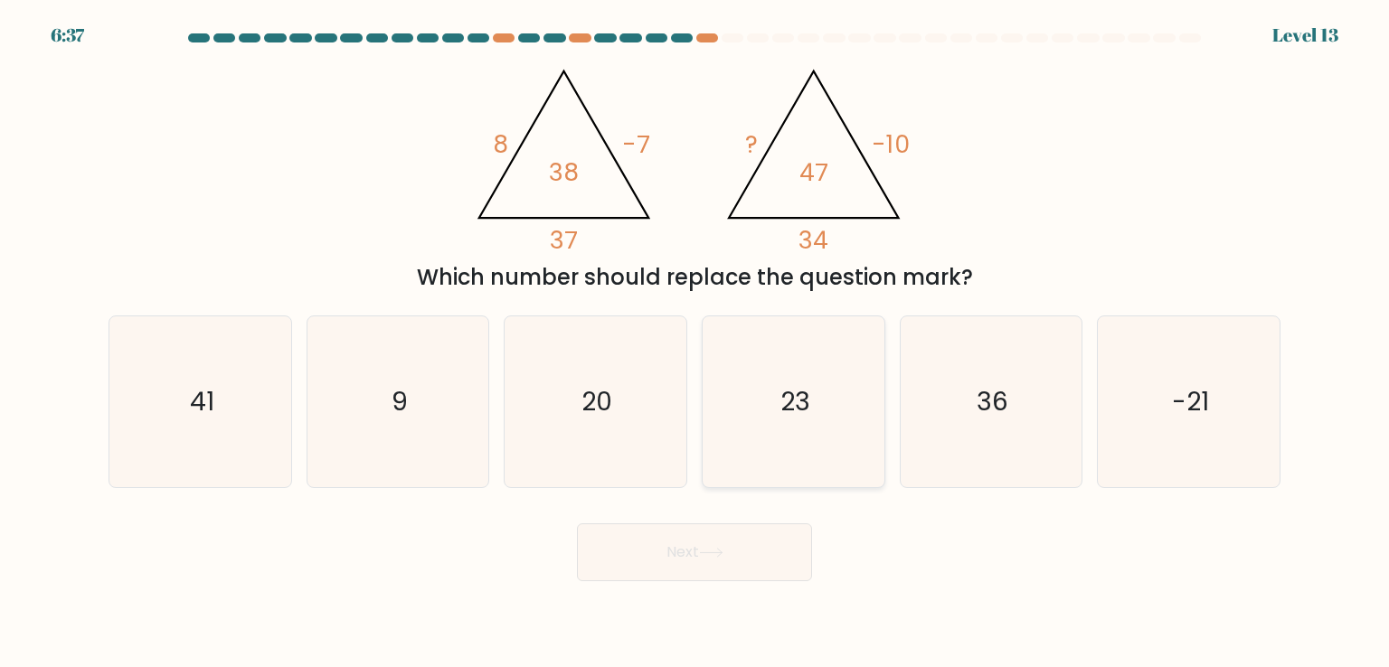
click at [806, 420] on icon "23" at bounding box center [793, 401] width 170 height 170
click at [695, 343] on input "d. 23" at bounding box center [694, 338] width 1 height 9
radio input "true"
click at [700, 571] on button "Next" at bounding box center [694, 552] width 235 height 58
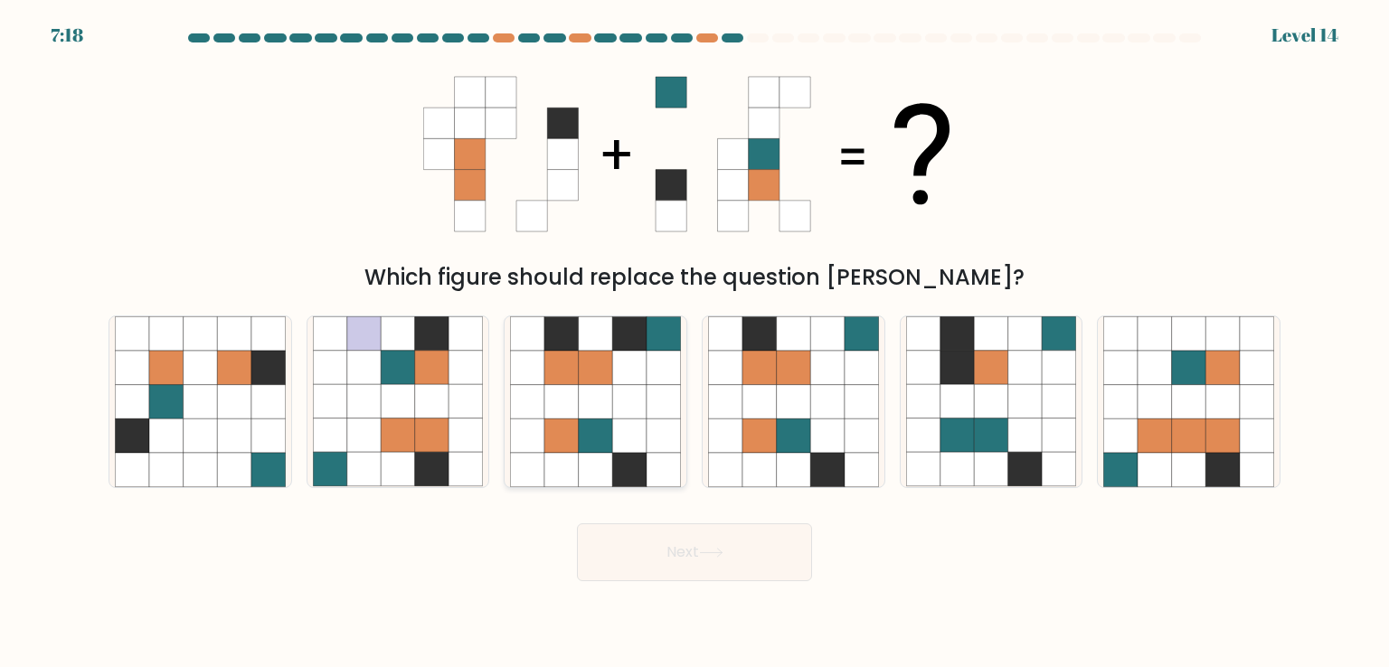
click at [655, 404] on icon at bounding box center [663, 402] width 34 height 34
click at [694, 343] on input "c." at bounding box center [694, 338] width 1 height 9
radio input "true"
click at [819, 400] on icon at bounding box center [827, 402] width 34 height 34
click at [695, 343] on input "d." at bounding box center [694, 338] width 1 height 9
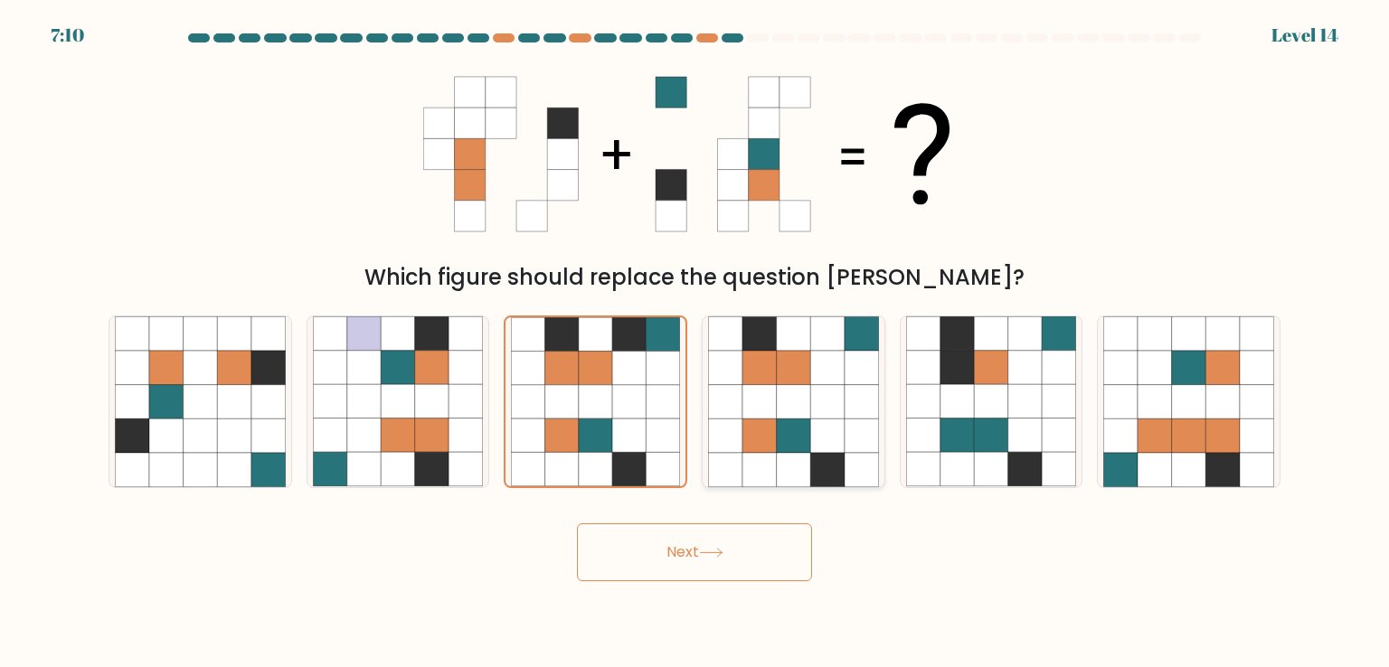
radio input "true"
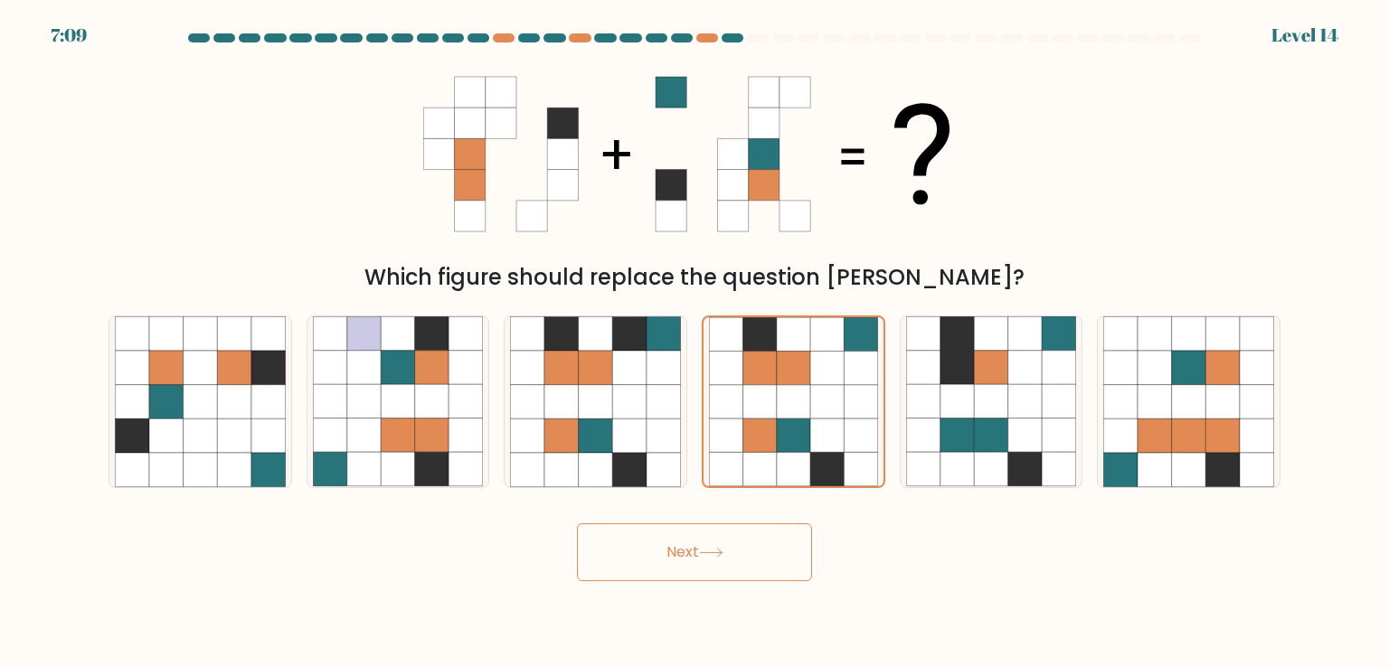
click at [705, 552] on icon at bounding box center [711, 553] width 22 height 8
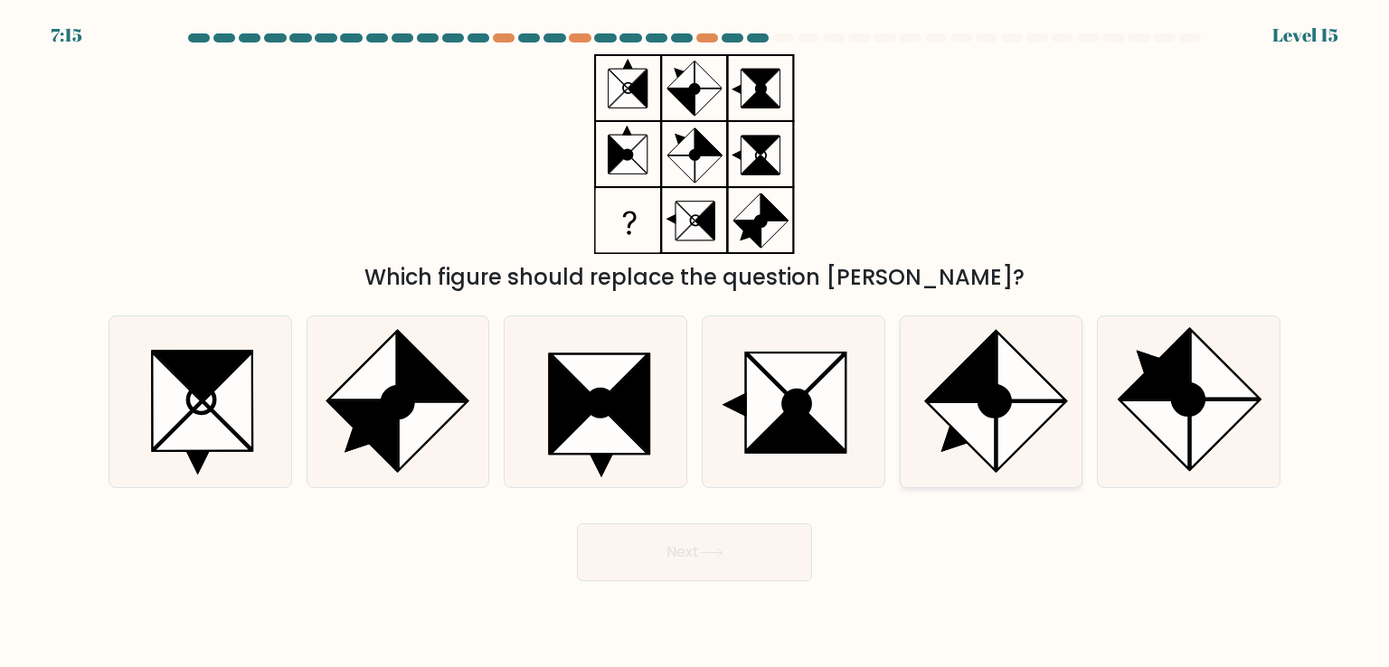
click at [991, 406] on ellipse at bounding box center [994, 402] width 31 height 31
click at [695, 343] on input "e." at bounding box center [694, 338] width 1 height 9
radio input "true"
click at [771, 529] on button "Next" at bounding box center [694, 552] width 235 height 58
